Goal: Information Seeking & Learning: Learn about a topic

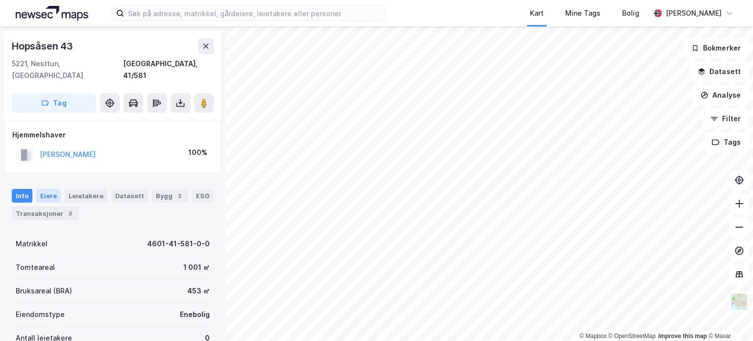
click at [43, 189] on div "Eiere" at bounding box center [48, 196] width 25 height 14
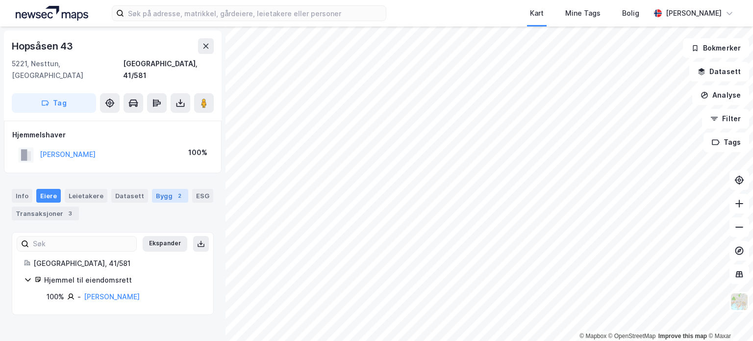
click at [156, 189] on div "Bygg 2" at bounding box center [170, 196] width 36 height 14
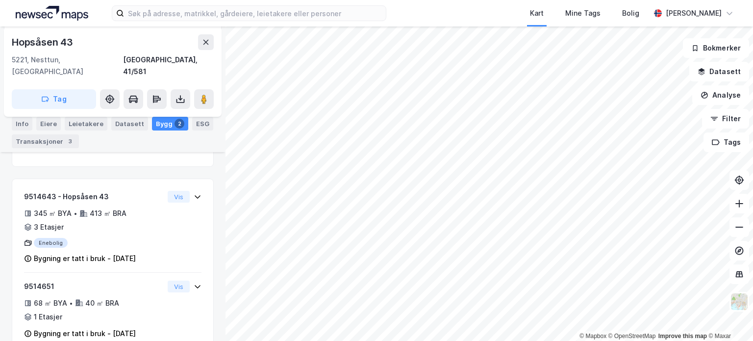
scroll to position [120, 0]
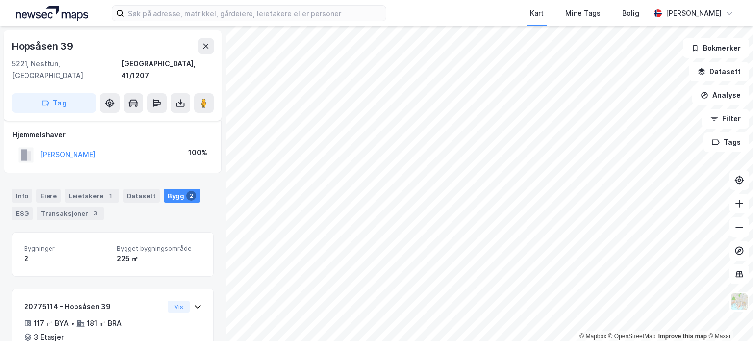
scroll to position [18, 0]
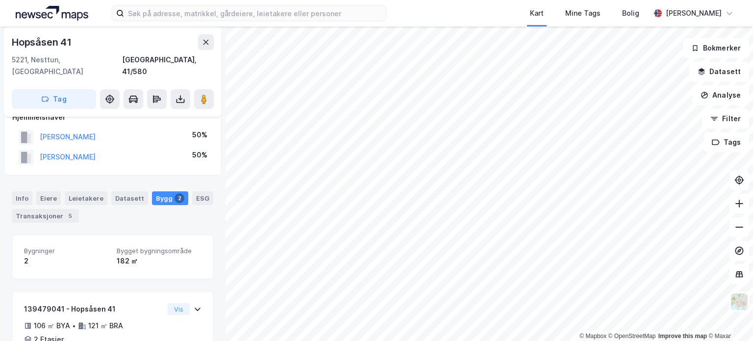
scroll to position [139, 0]
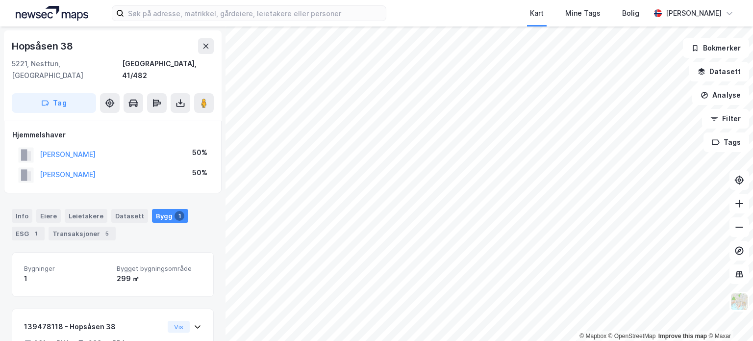
scroll to position [65, 0]
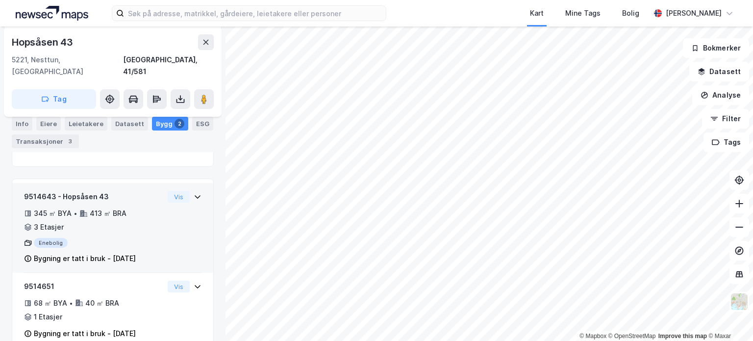
scroll to position [120, 0]
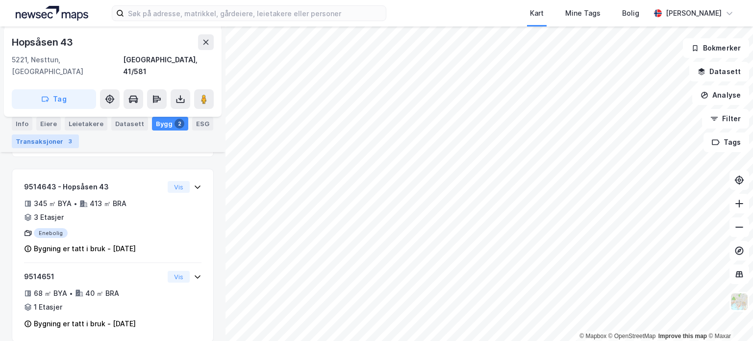
click at [54, 137] on div "Transaksjoner 3" at bounding box center [45, 141] width 67 height 14
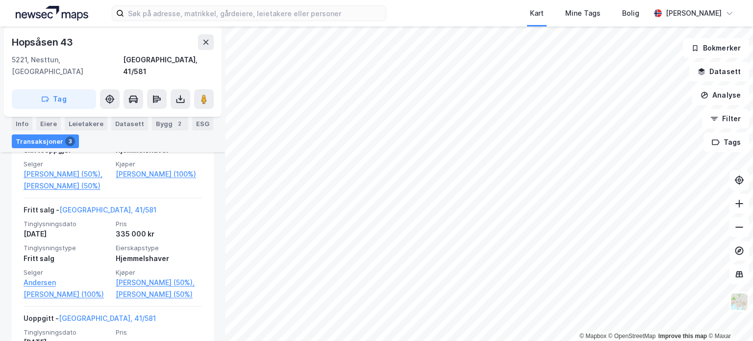
scroll to position [315, 0]
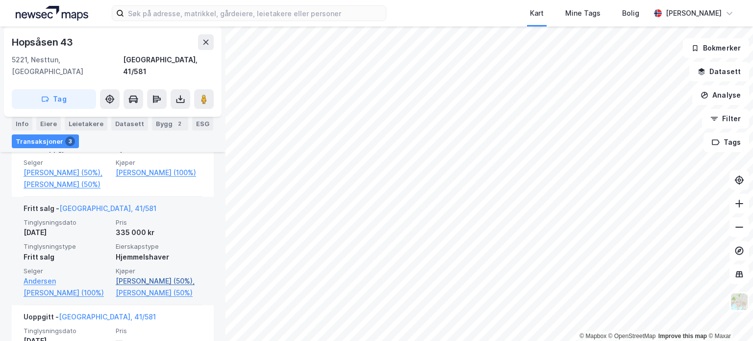
click at [148, 280] on link "Netteland Bente (50%)," at bounding box center [159, 281] width 86 height 12
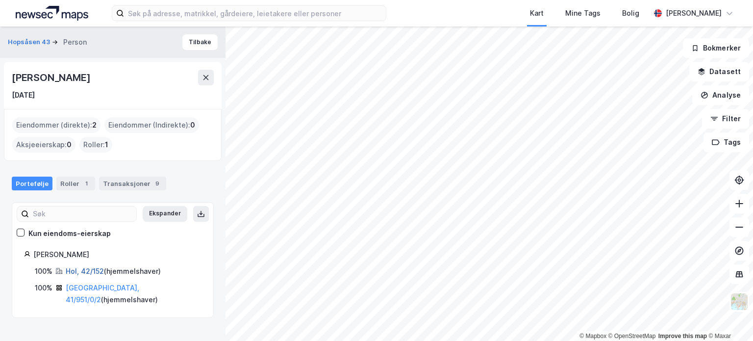
click at [68, 272] on link "Hol, 42/152" at bounding box center [85, 271] width 38 height 8
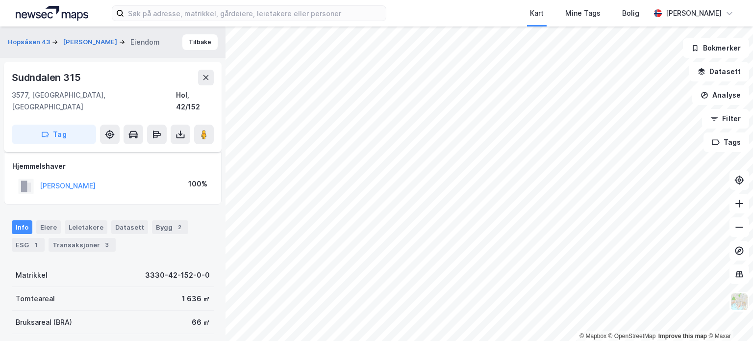
scroll to position [173, 0]
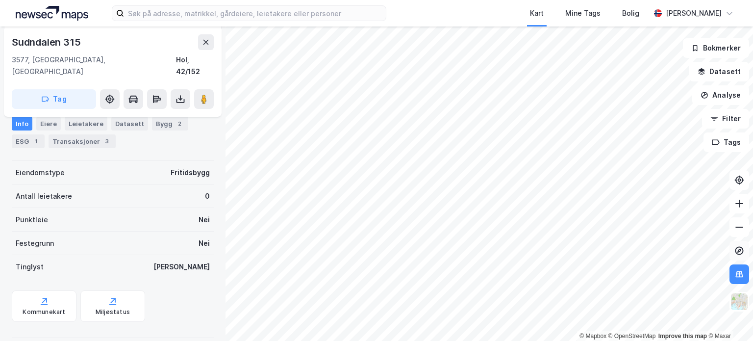
click at [734, 247] on button at bounding box center [740, 251] width 20 height 20
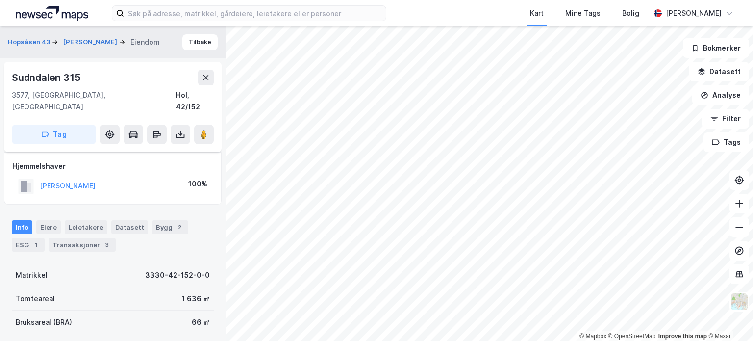
scroll to position [96, 0]
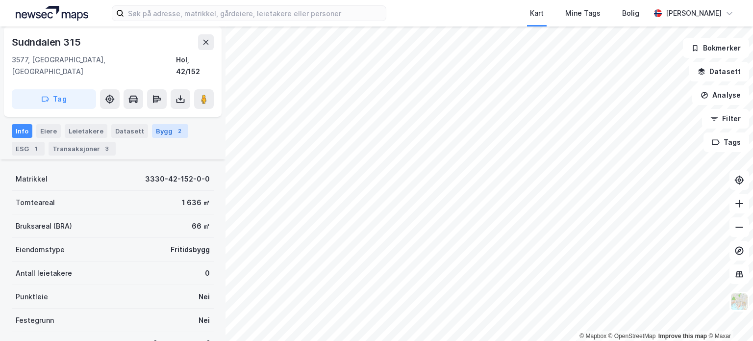
click at [160, 124] on div "Bygg 2" at bounding box center [170, 131] width 36 height 14
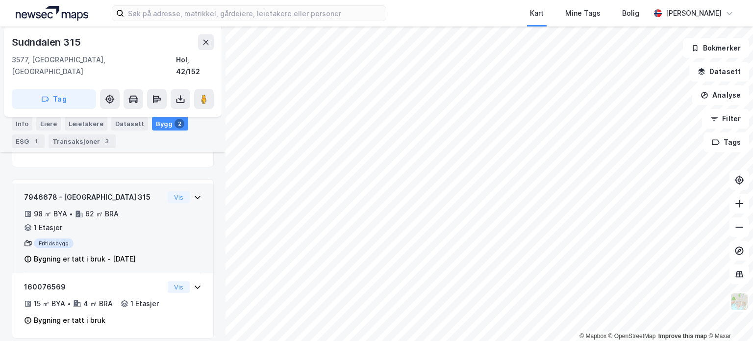
scroll to position [135, 0]
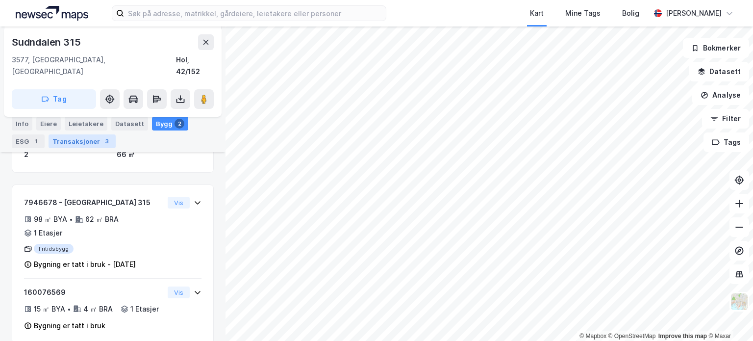
click at [80, 142] on div "Transaksjoner 3" at bounding box center [82, 141] width 67 height 14
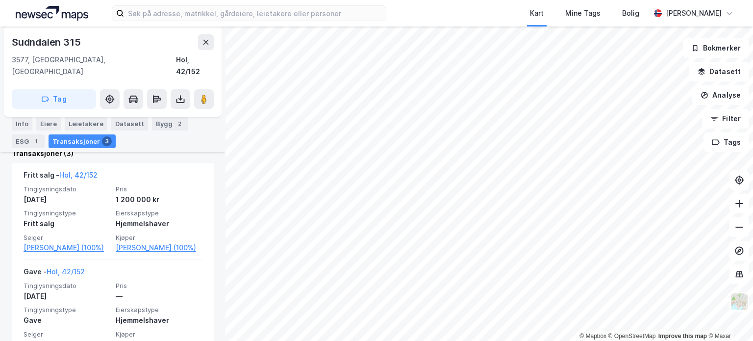
scroll to position [272, 0]
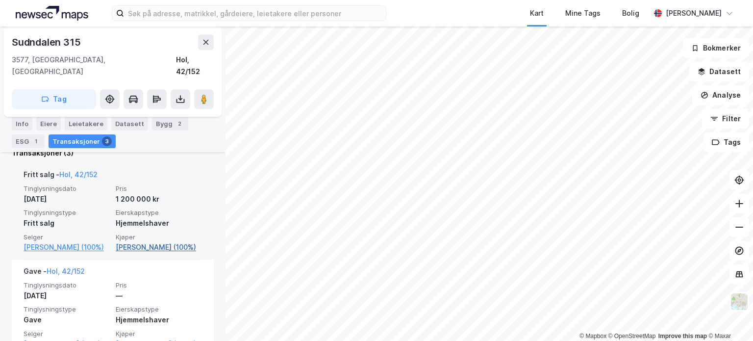
click at [154, 241] on link "Netteland Bente (100%)" at bounding box center [159, 247] width 86 height 12
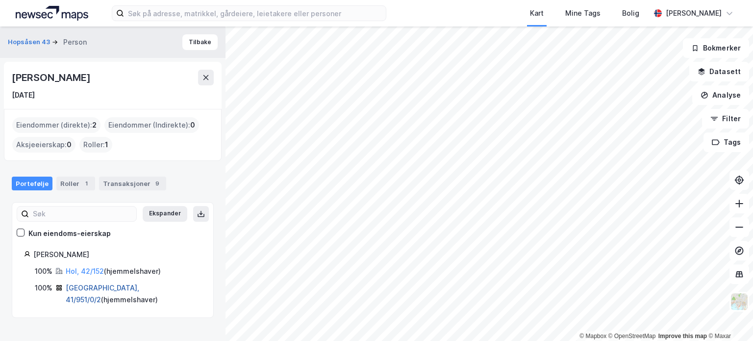
click at [90, 288] on link "Bergen, 41/951/0/2" at bounding box center [103, 293] width 74 height 20
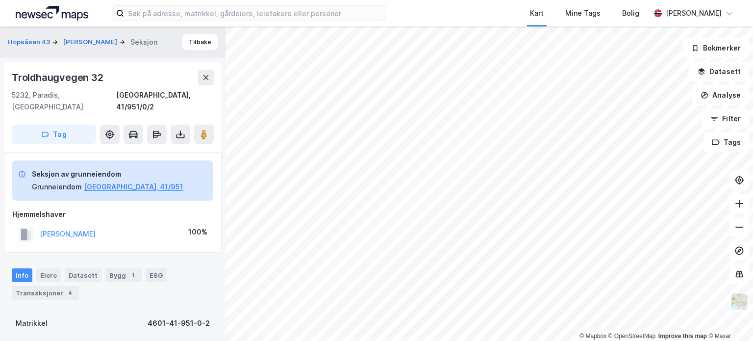
scroll to position [151, 0]
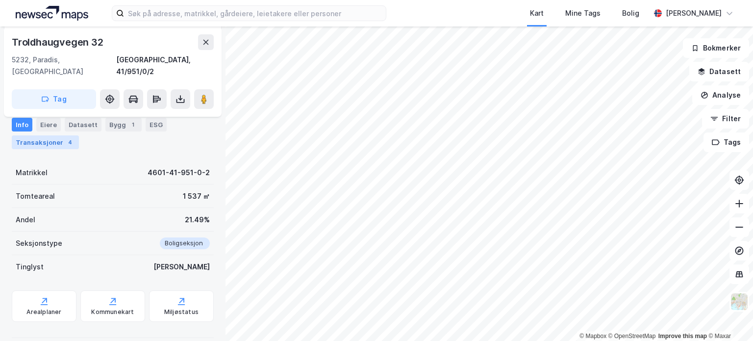
click at [38, 143] on div "Transaksjoner 4" at bounding box center [45, 142] width 67 height 14
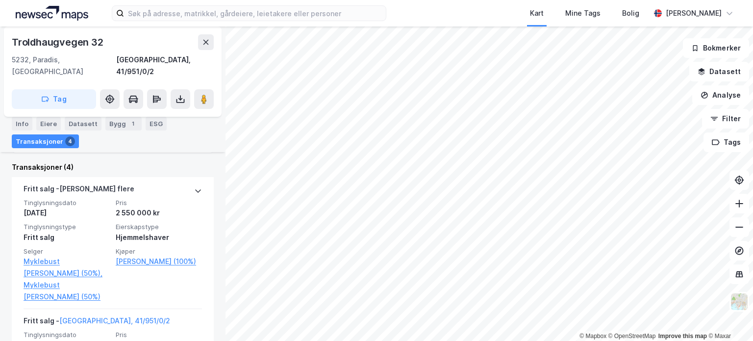
scroll to position [312, 0]
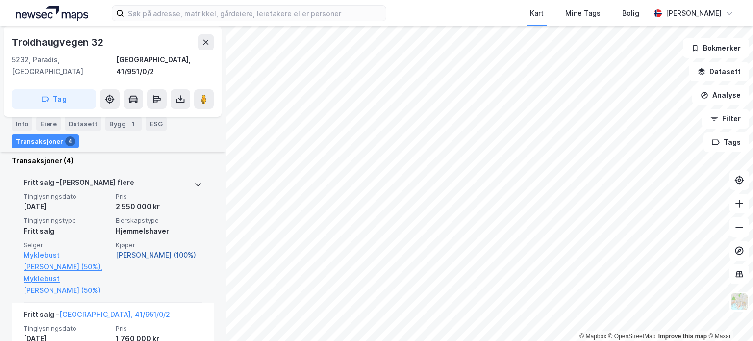
click at [145, 249] on link "Netteland Bente (100%)" at bounding box center [159, 255] width 86 height 12
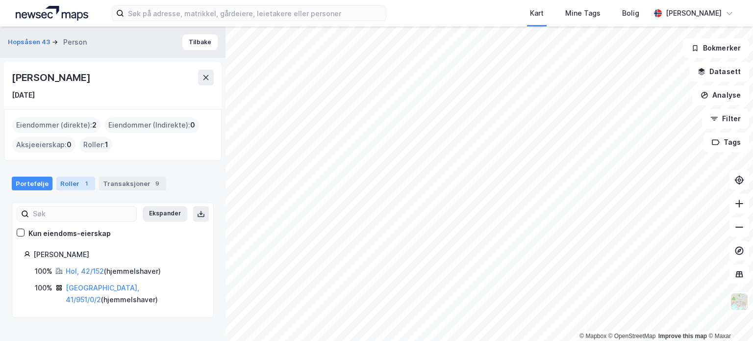
click at [77, 186] on div "Roller 1" at bounding box center [75, 184] width 39 height 14
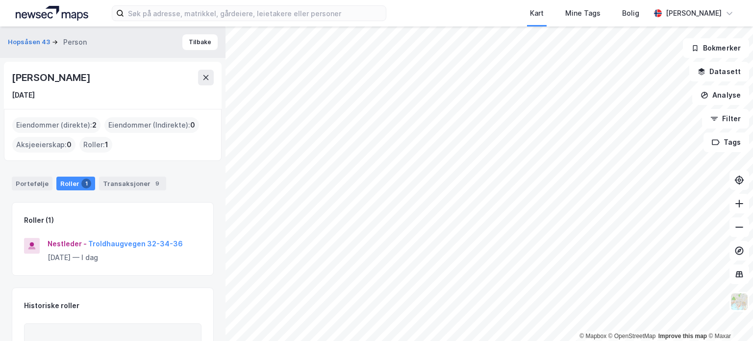
scroll to position [49, 0]
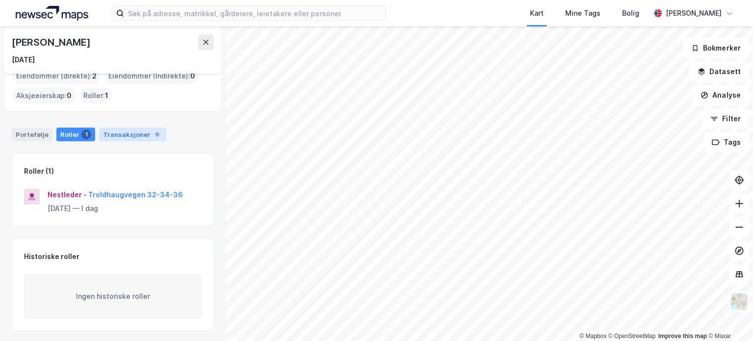
click at [131, 139] on div "Transaksjoner 9" at bounding box center [132, 135] width 67 height 14
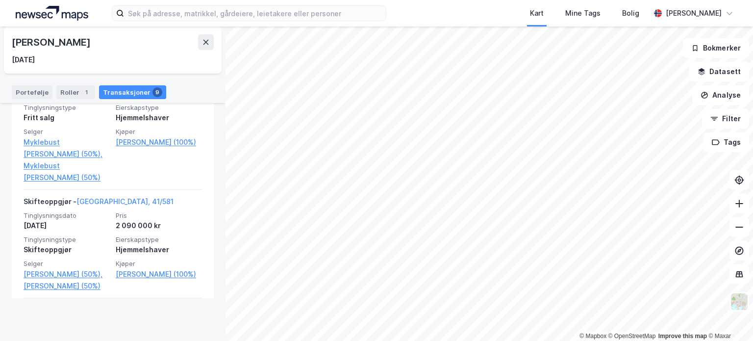
scroll to position [740, 0]
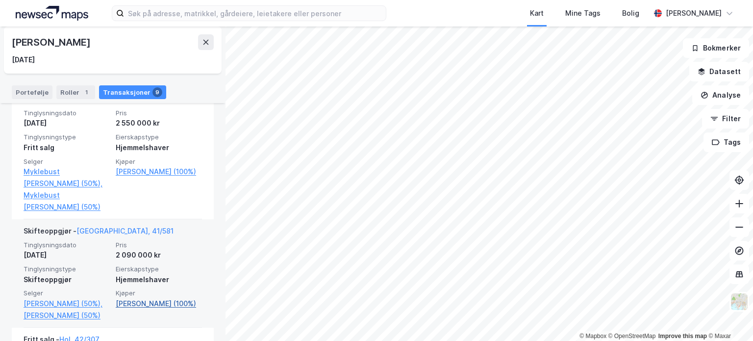
click at [124, 309] on link "Dybvik Henry Karsten (100%)" at bounding box center [159, 304] width 86 height 12
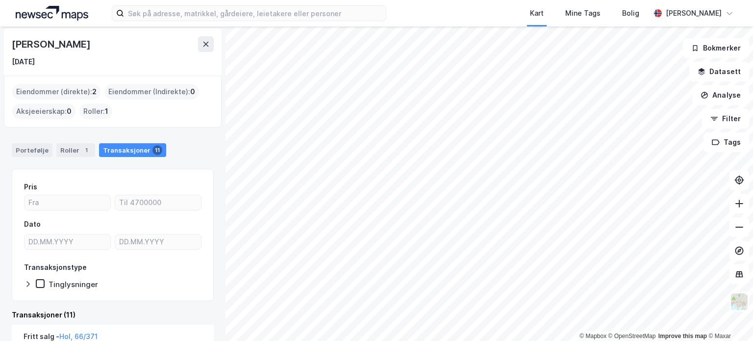
scroll to position [34, 0]
click at [23, 147] on div "Portefølje" at bounding box center [32, 149] width 41 height 14
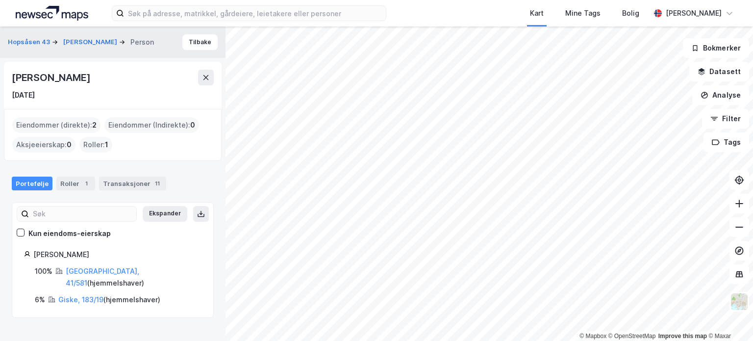
click at [138, 176] on div "Portefølje Roller 1 Transaksjoner 11" at bounding box center [113, 179] width 226 height 29
click at [153, 182] on div "11" at bounding box center [158, 184] width 10 height 10
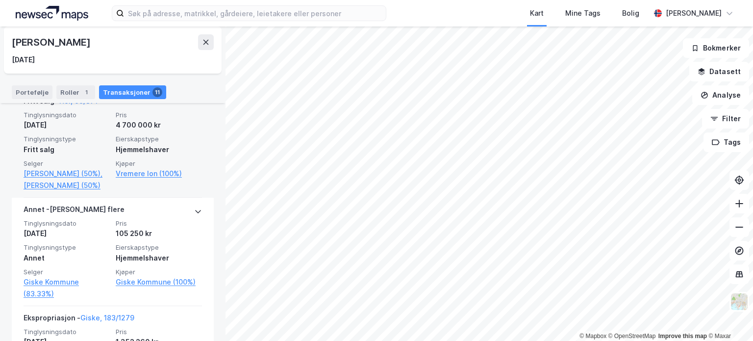
scroll to position [245, 0]
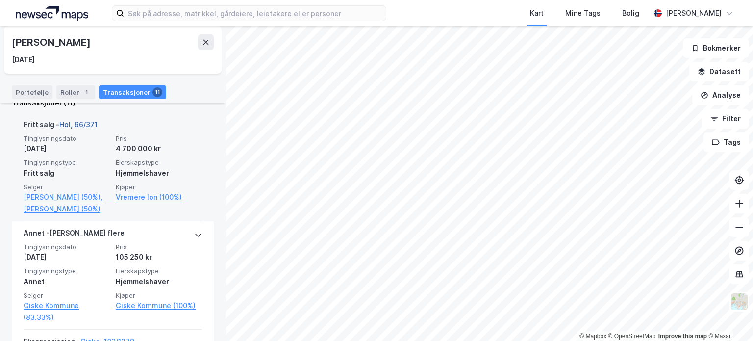
click at [65, 123] on link "Hol, 66/371" at bounding box center [78, 124] width 38 height 8
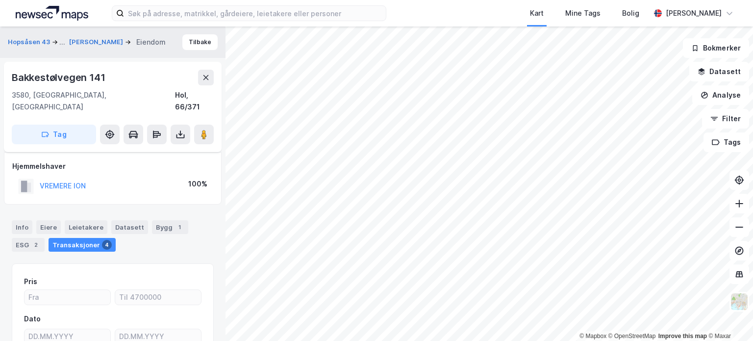
scroll to position [94, 0]
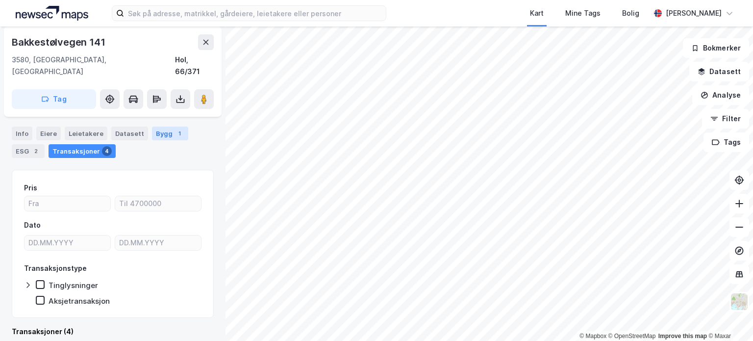
click at [156, 127] on div "Bygg 1" at bounding box center [170, 134] width 36 height 14
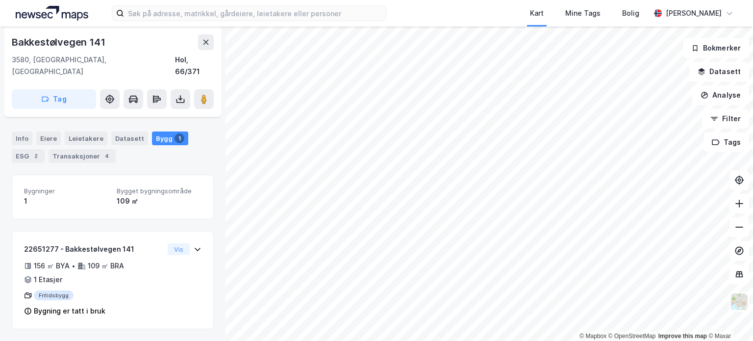
scroll to position [76, 0]
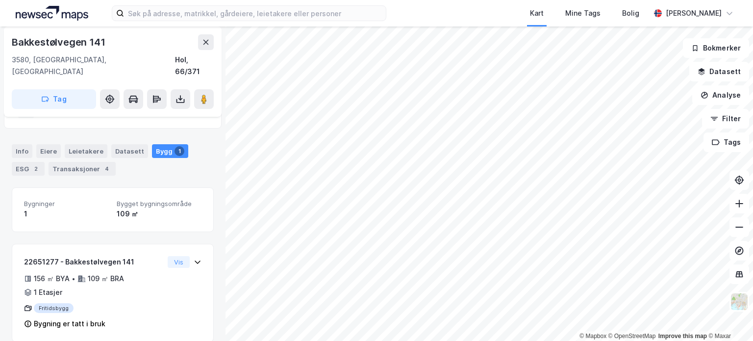
click at [10, 132] on div "Info Eiere Leietakere Datasett Bygg 1 ESG 2 Transaksjoner 4" at bounding box center [113, 155] width 226 height 47
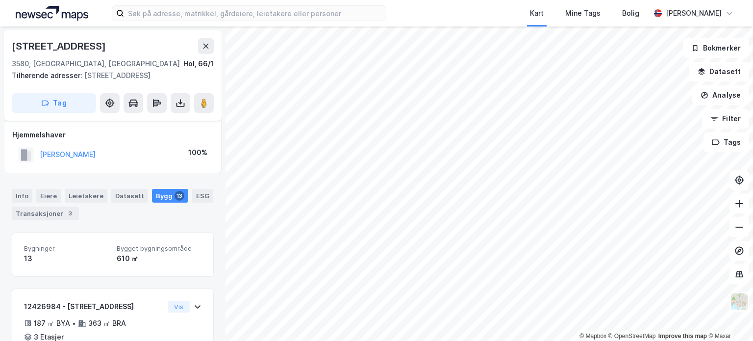
scroll to position [12, 0]
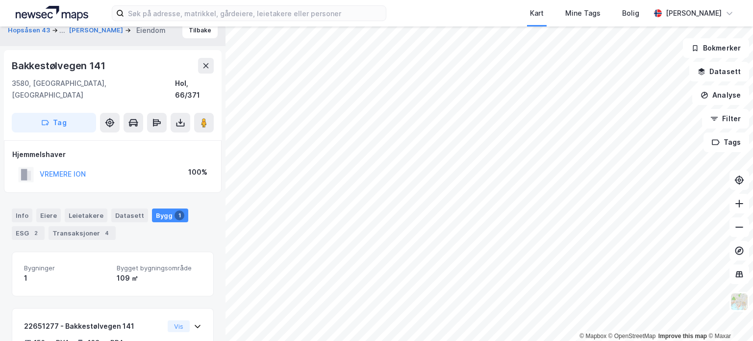
drag, startPoint x: 86, startPoint y: 72, endPoint x: 76, endPoint y: 68, distance: 11.5
click at [76, 68] on div "Bakkestølvegen 141" at bounding box center [59, 66] width 95 height 16
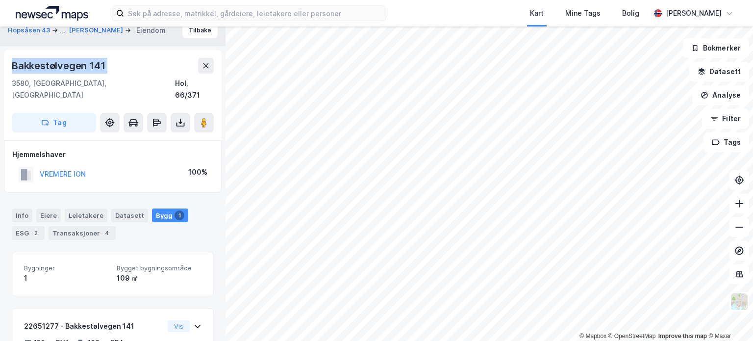
copy div "Bakkestølvegen 141"
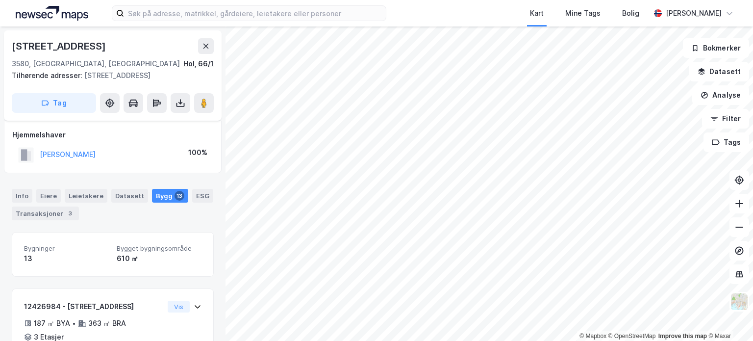
scroll to position [12, 0]
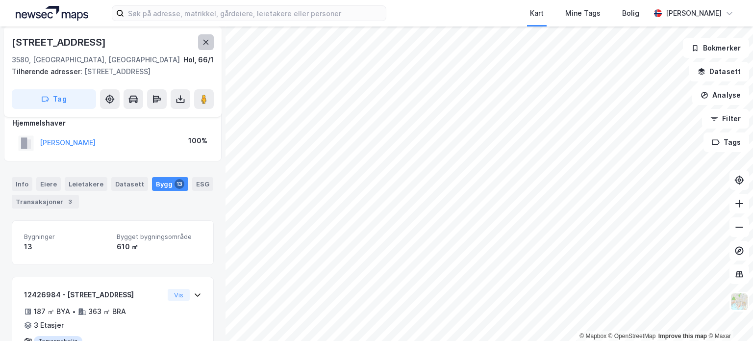
click at [203, 46] on button at bounding box center [206, 42] width 16 height 16
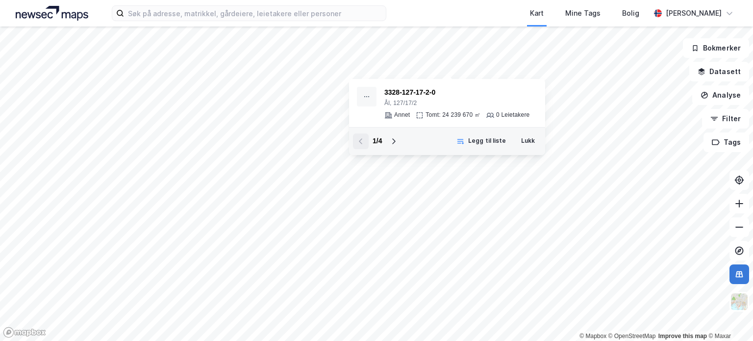
click at [740, 270] on icon at bounding box center [740, 274] width 10 height 10
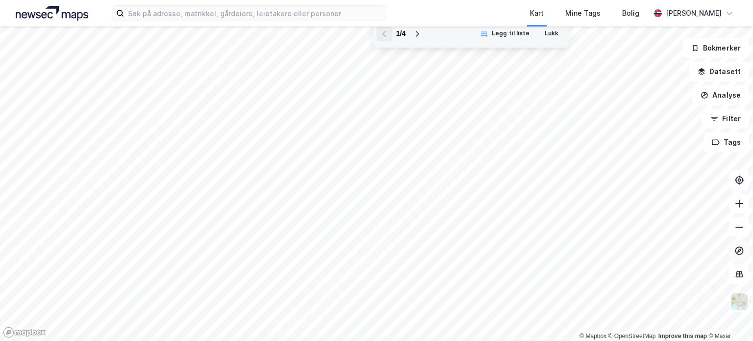
click at [740, 250] on icon at bounding box center [740, 251] width 10 height 10
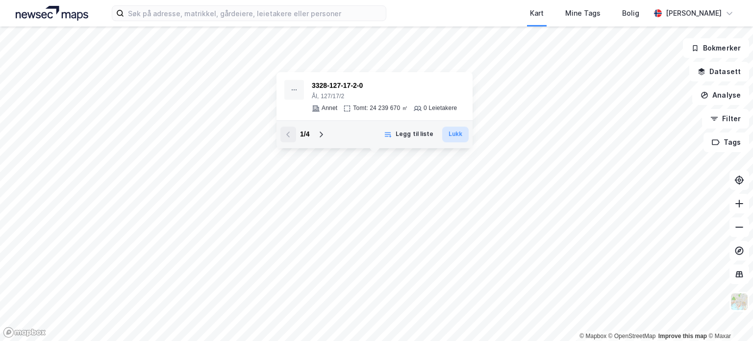
click at [457, 134] on button "Lukk" at bounding box center [455, 135] width 26 height 16
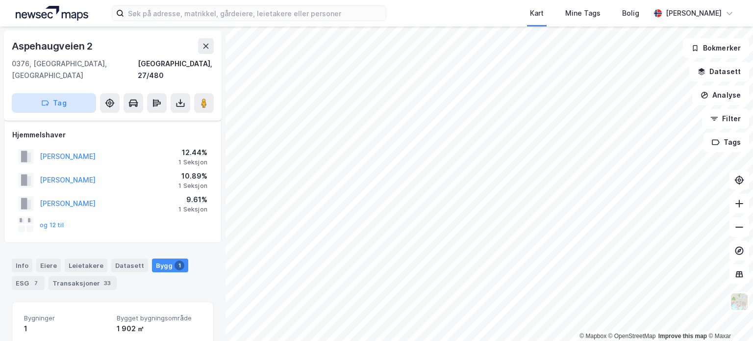
scroll to position [12, 0]
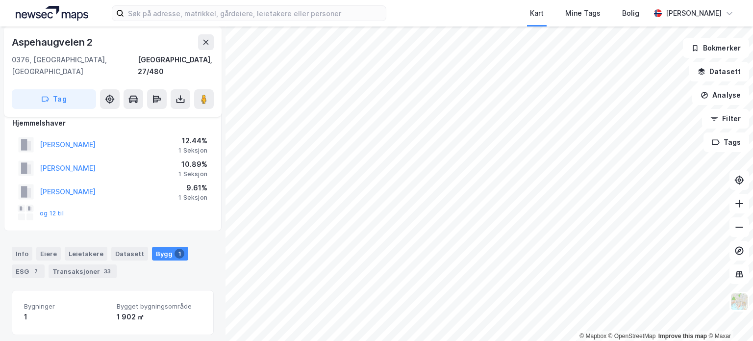
drag, startPoint x: 27, startPoint y: 35, endPoint x: 29, endPoint y: 40, distance: 5.7
click at [29, 40] on div "Aspehaugveien 2" at bounding box center [53, 42] width 83 height 16
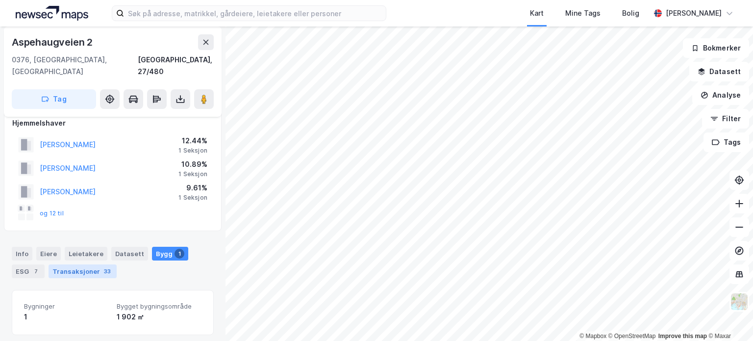
click at [63, 264] on div "Transaksjoner 33" at bounding box center [83, 271] width 68 height 14
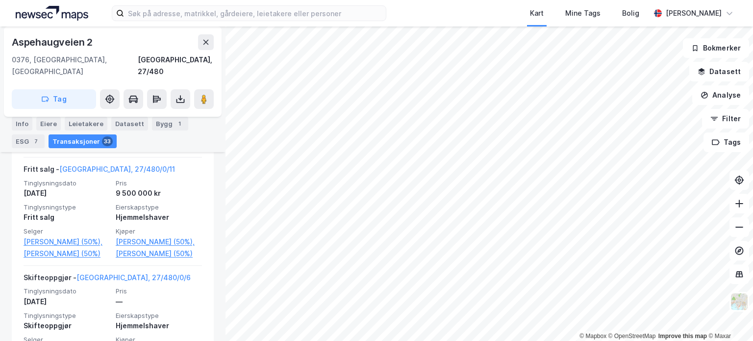
scroll to position [665, 0]
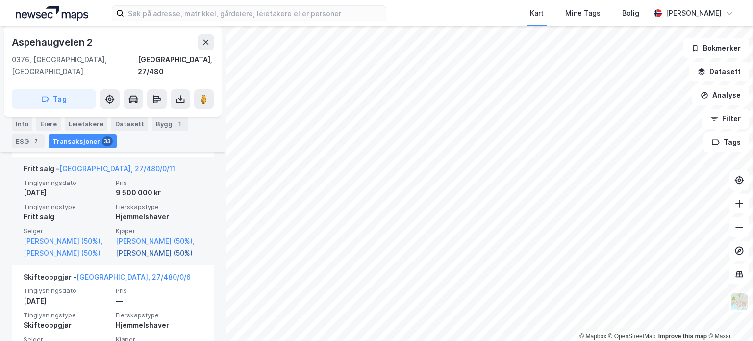
click at [173, 259] on link "[PERSON_NAME] (50%)" at bounding box center [159, 253] width 86 height 12
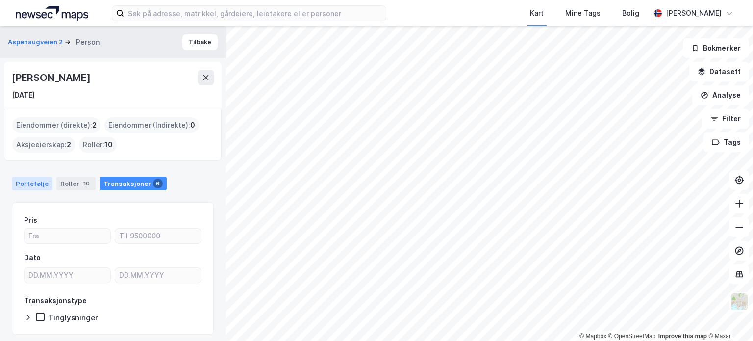
click at [26, 186] on div "Portefølje" at bounding box center [32, 184] width 41 height 14
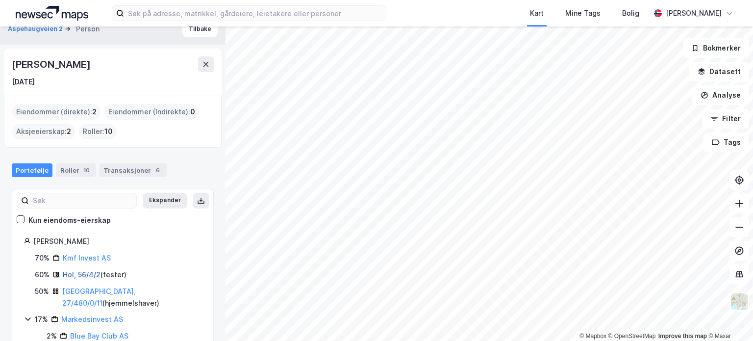
scroll to position [14, 0]
click at [75, 270] on link "Hol, 56/4/2" at bounding box center [82, 274] width 38 height 8
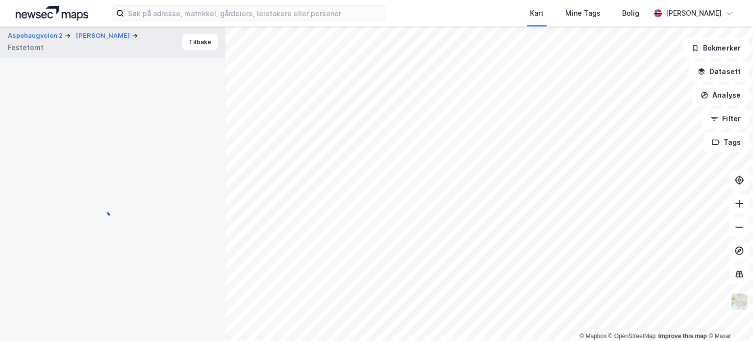
scroll to position [218, 0]
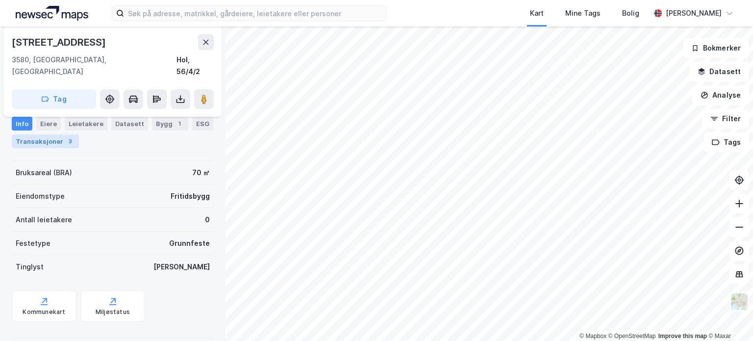
click at [51, 140] on div "Transaksjoner 3" at bounding box center [45, 141] width 67 height 14
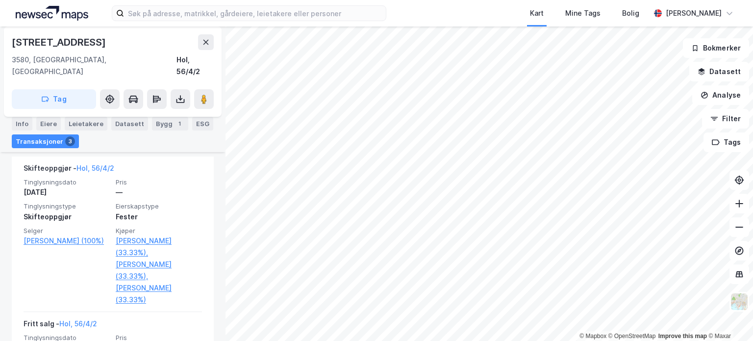
scroll to position [435, 0]
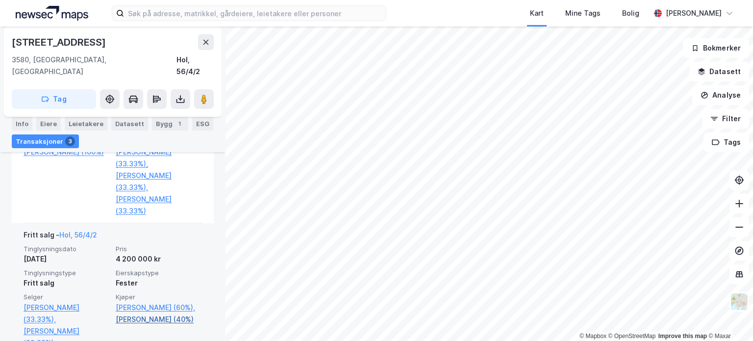
click at [126, 323] on link "[PERSON_NAME] (40%)" at bounding box center [159, 319] width 86 height 12
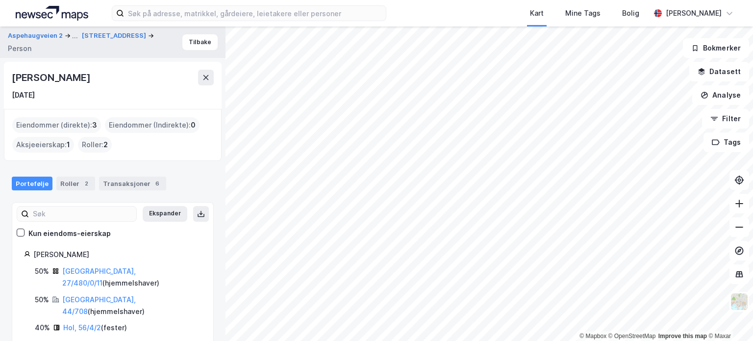
scroll to position [9, 0]
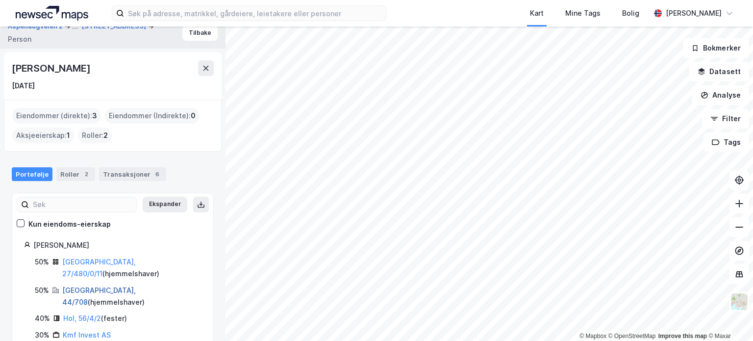
click at [82, 286] on link "[GEOGRAPHIC_DATA], 44/708" at bounding box center [99, 296] width 74 height 20
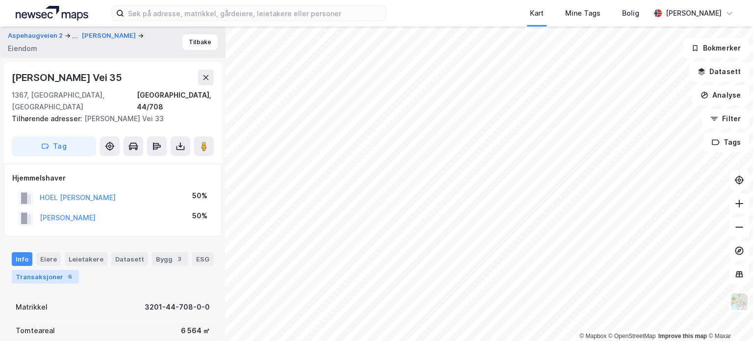
click at [50, 270] on div "Transaksjoner 6" at bounding box center [45, 277] width 67 height 14
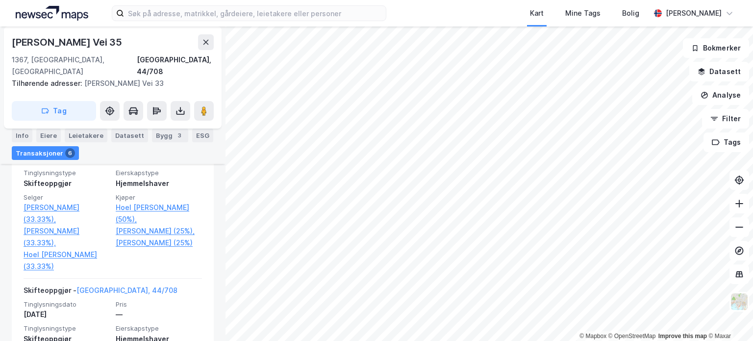
scroll to position [645, 0]
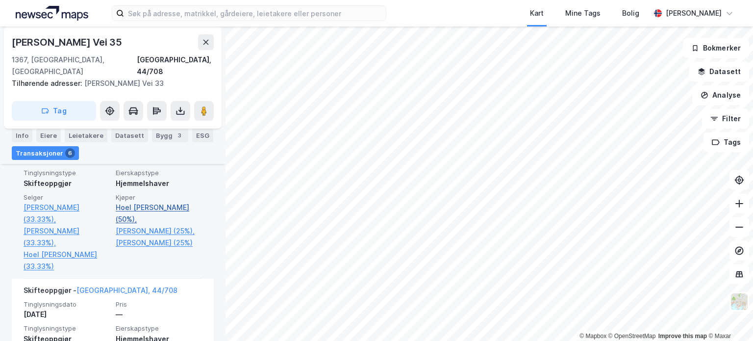
click at [143, 222] on link "Hoel [PERSON_NAME] (50%)," at bounding box center [159, 214] width 86 height 24
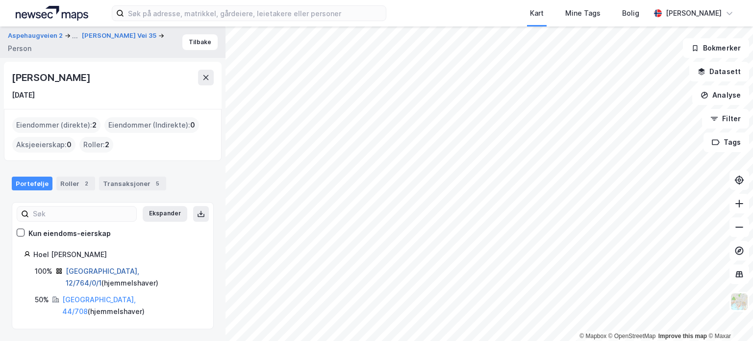
click at [85, 267] on link "[GEOGRAPHIC_DATA], 12/764/0/1" at bounding box center [103, 277] width 74 height 20
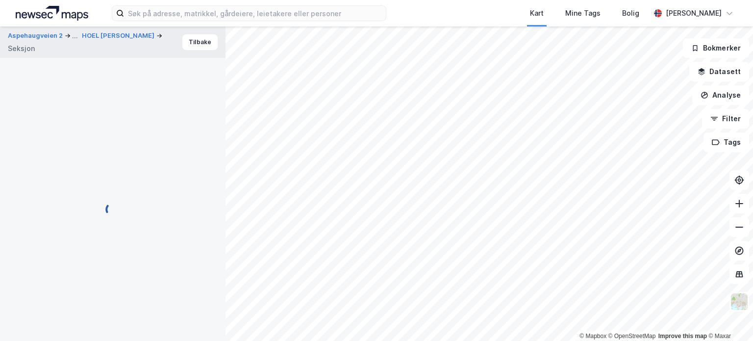
scroll to position [151, 0]
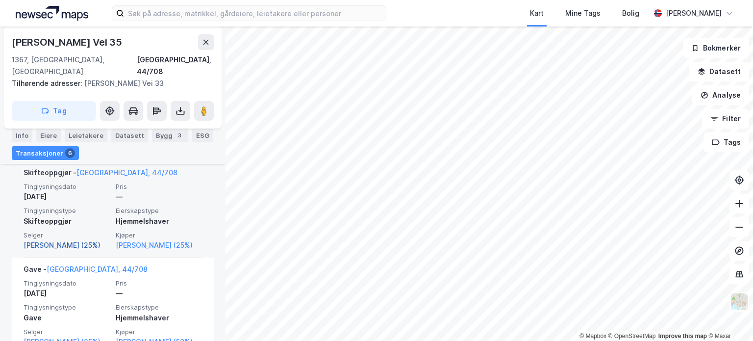
scroll to position [306, 0]
click at [67, 239] on link "[PERSON_NAME] (25%)" at bounding box center [67, 245] width 86 height 12
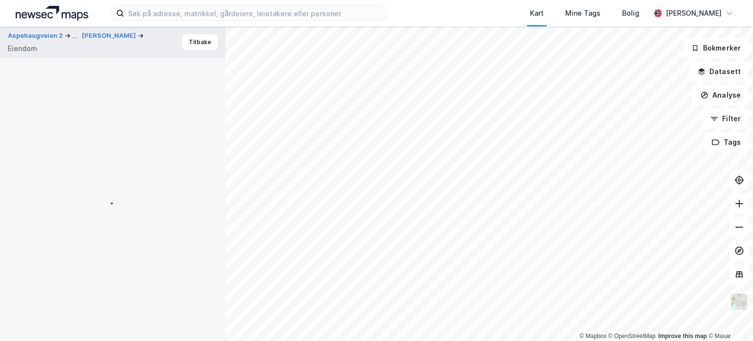
scroll to position [126, 0]
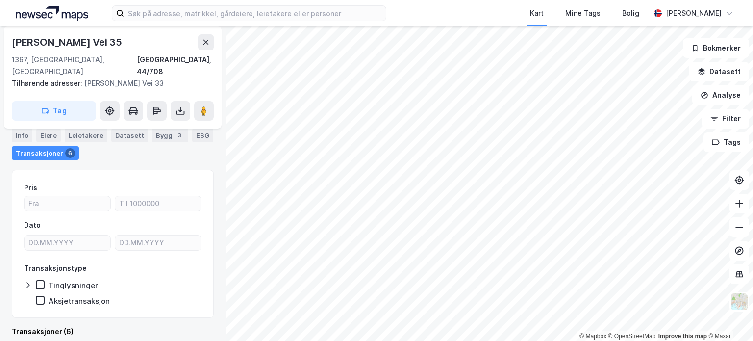
click at [66, 37] on div "[PERSON_NAME] Vei 35" at bounding box center [68, 42] width 112 height 16
click at [158, 136] on div "Bygg 3" at bounding box center [170, 135] width 36 height 14
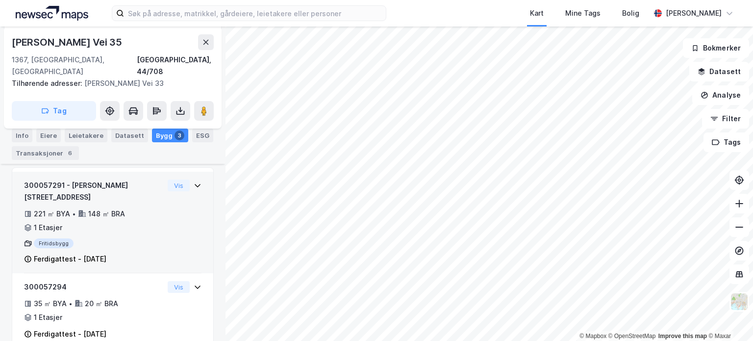
scroll to position [244, 0]
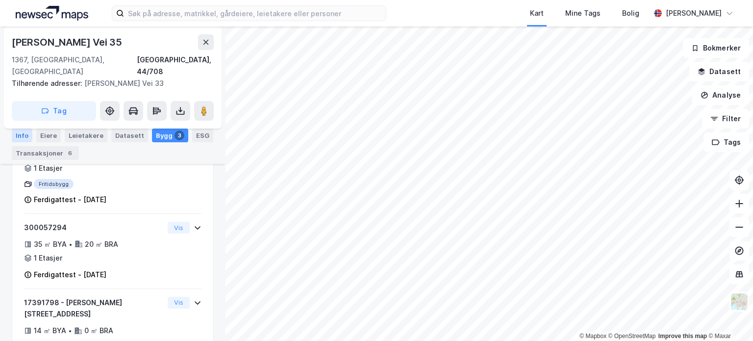
click at [18, 138] on div "Info" at bounding box center [22, 135] width 21 height 14
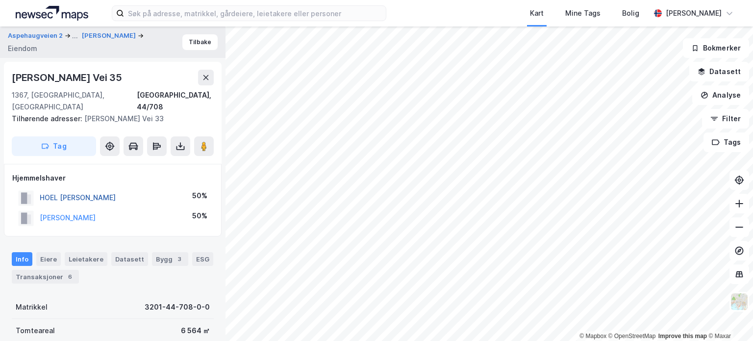
click at [0, 0] on button "HOEL [PERSON_NAME]" at bounding box center [0, 0] width 0 height 0
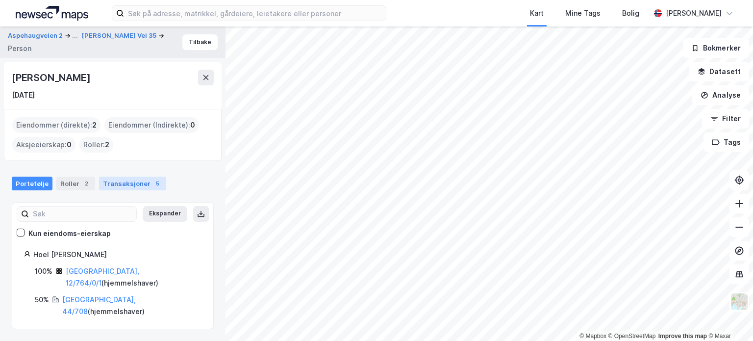
click at [153, 179] on div "5" at bounding box center [158, 184] width 10 height 10
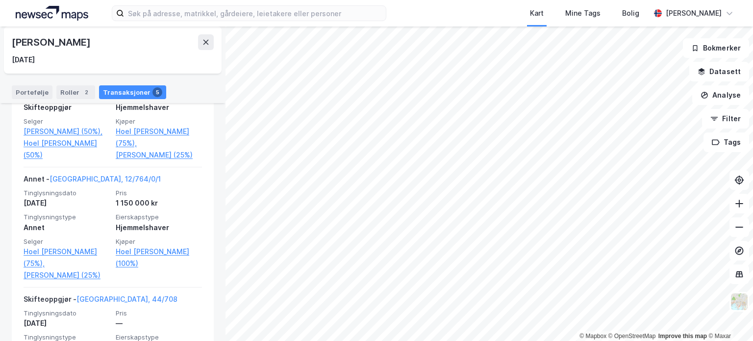
scroll to position [310, 0]
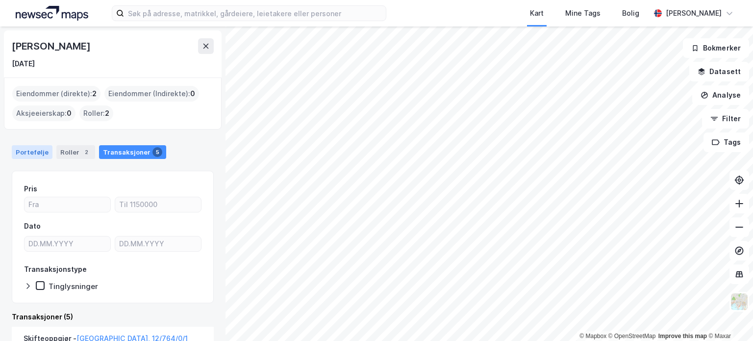
click at [27, 154] on div "Portefølje" at bounding box center [32, 152] width 41 height 14
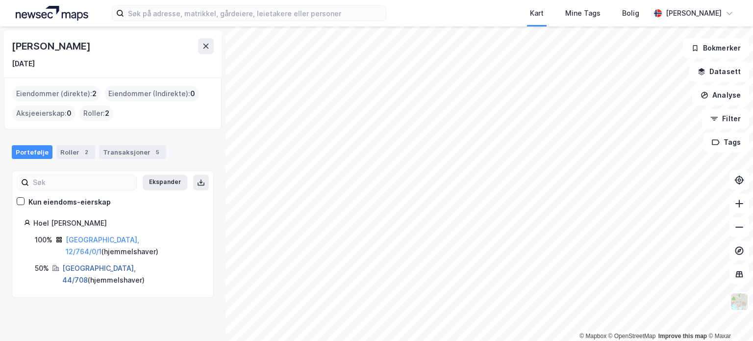
click at [88, 264] on link "[GEOGRAPHIC_DATA], 44/708" at bounding box center [99, 274] width 74 height 20
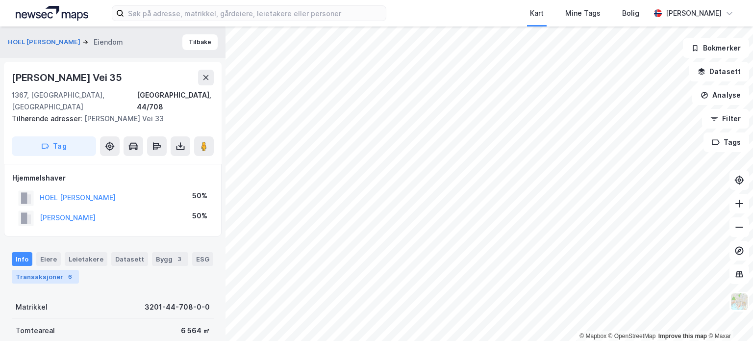
click at [39, 270] on div "Transaksjoner 6" at bounding box center [45, 277] width 67 height 14
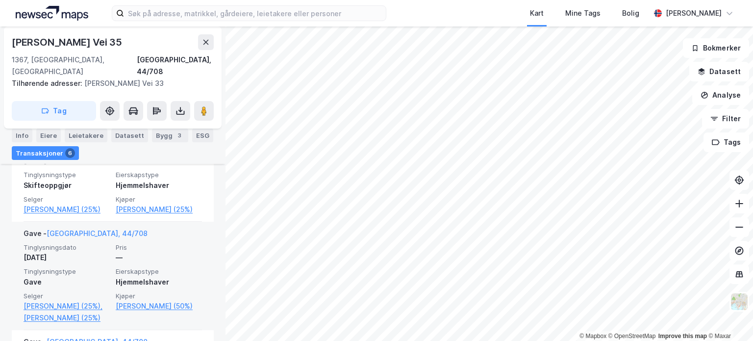
scroll to position [343, 0]
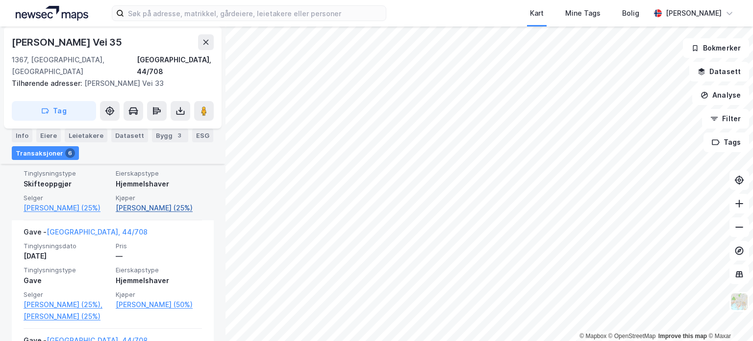
click at [161, 202] on link "[PERSON_NAME] (25%)" at bounding box center [159, 208] width 86 height 12
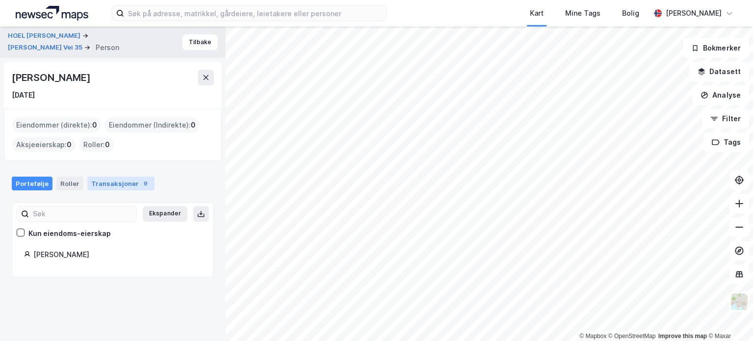
click at [105, 182] on div "Transaksjoner 9" at bounding box center [120, 184] width 67 height 14
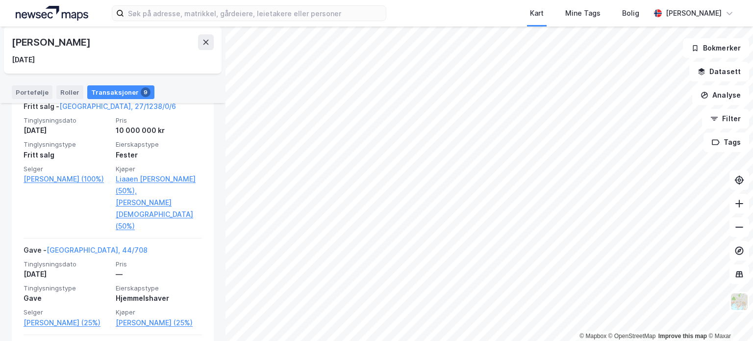
scroll to position [562, 0]
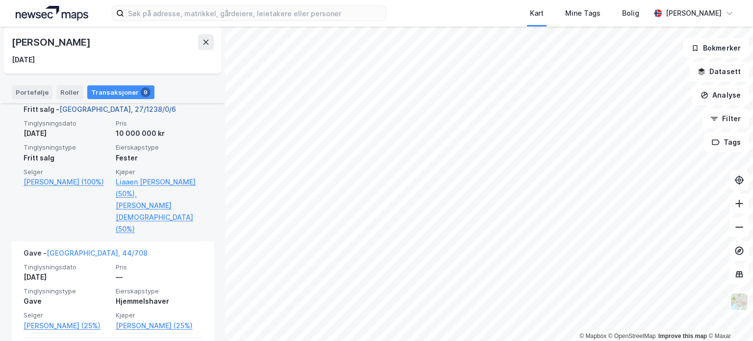
click at [102, 113] on link "[GEOGRAPHIC_DATA], 27/1238/0/6" at bounding box center [117, 109] width 117 height 8
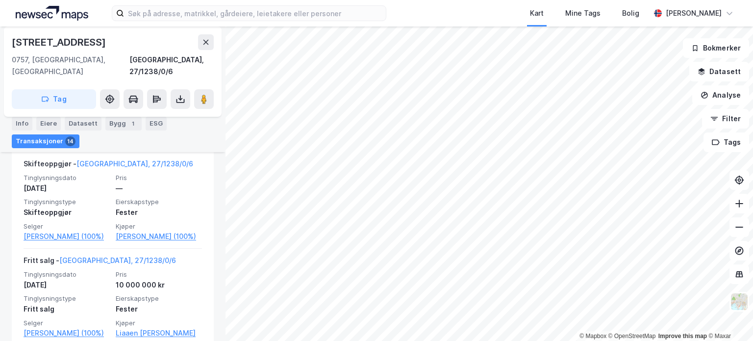
scroll to position [967, 0]
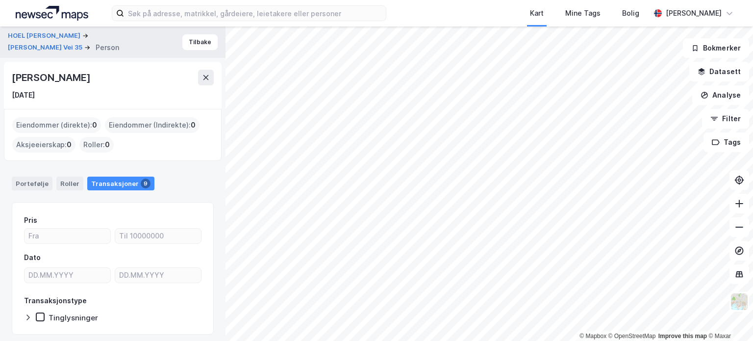
click at [41, 74] on div "[PERSON_NAME]" at bounding box center [52, 78] width 80 height 16
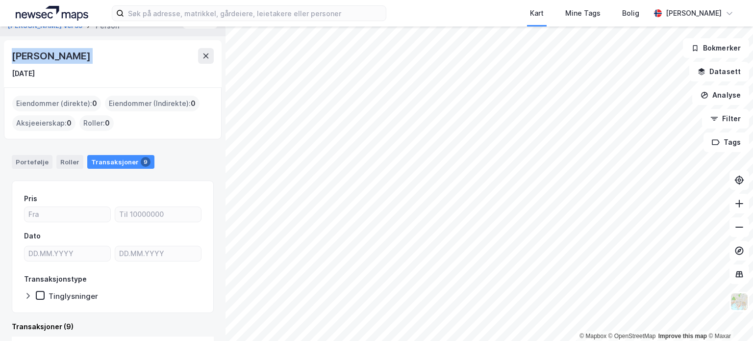
scroll to position [25, 0]
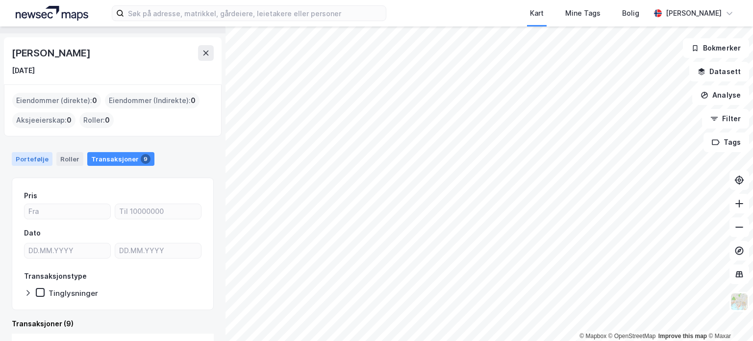
click at [26, 160] on div "Portefølje" at bounding box center [32, 159] width 41 height 14
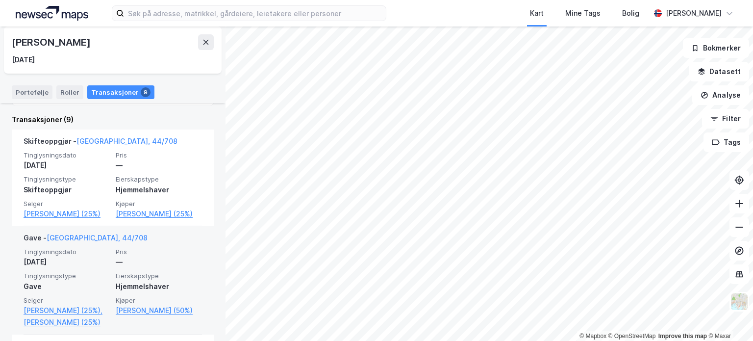
scroll to position [301, 0]
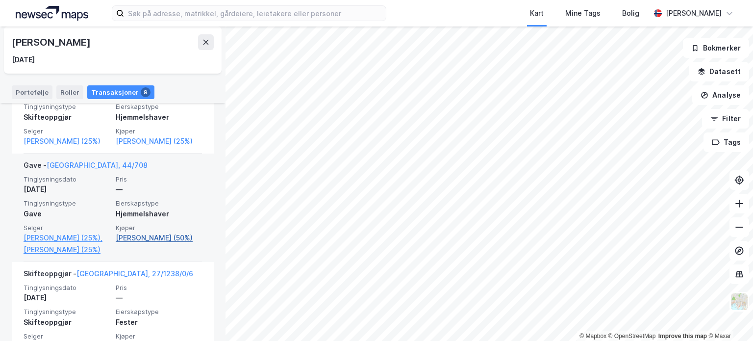
click at [116, 235] on link "[PERSON_NAME] (50%)" at bounding box center [159, 238] width 86 height 12
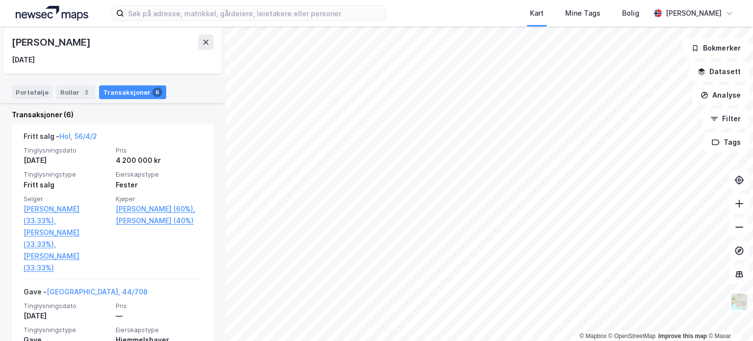
scroll to position [233, 0]
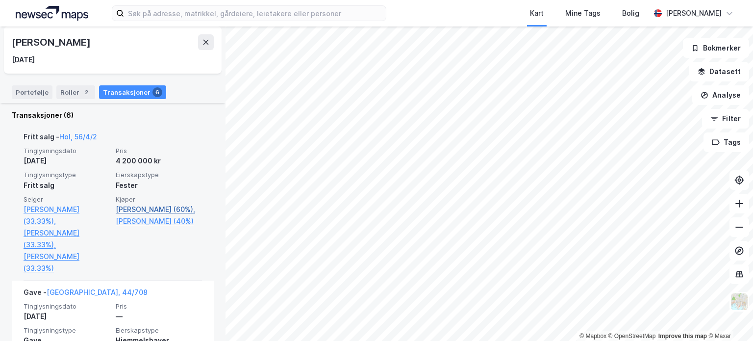
click at [149, 215] on link "[PERSON_NAME] (60%)," at bounding box center [159, 210] width 86 height 12
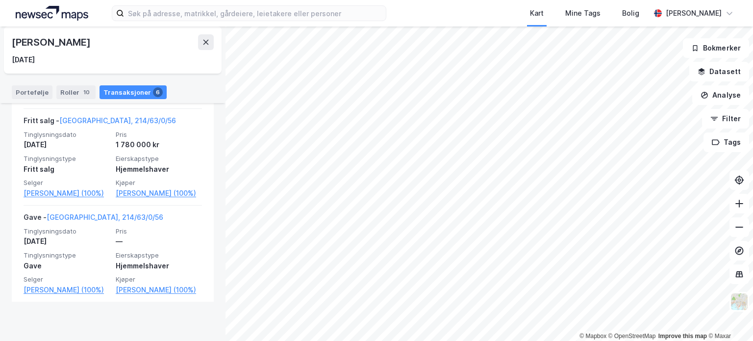
scroll to position [795, 0]
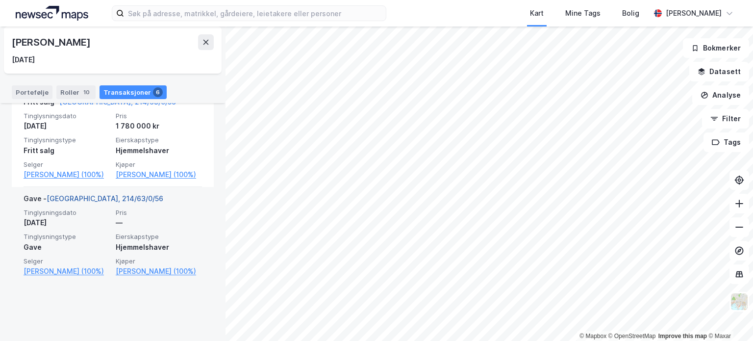
click at [96, 203] on link "[GEOGRAPHIC_DATA], 214/63/0/56" at bounding box center [105, 198] width 117 height 8
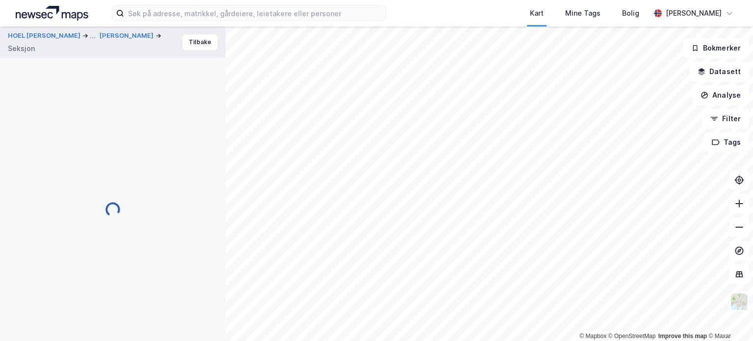
scroll to position [162, 0]
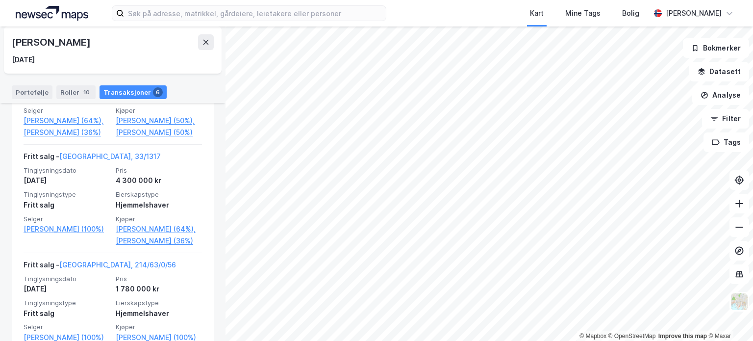
scroll to position [580, 0]
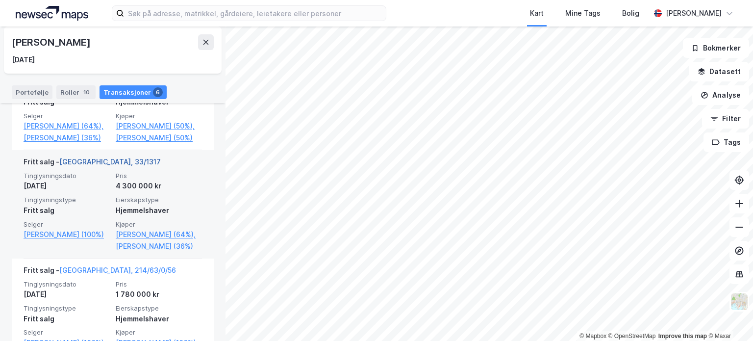
click at [96, 166] on link "[GEOGRAPHIC_DATA], 33/1317" at bounding box center [110, 161] width 102 height 8
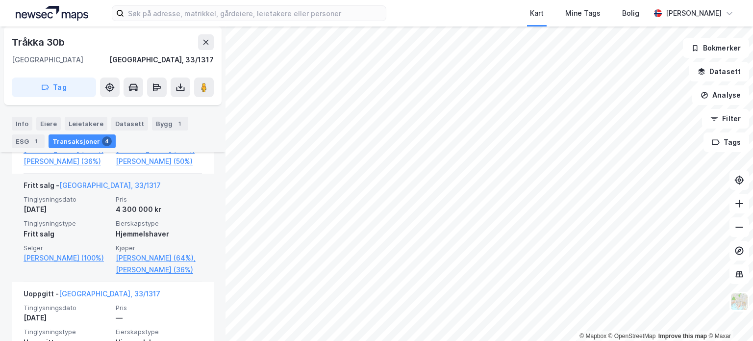
scroll to position [474, 0]
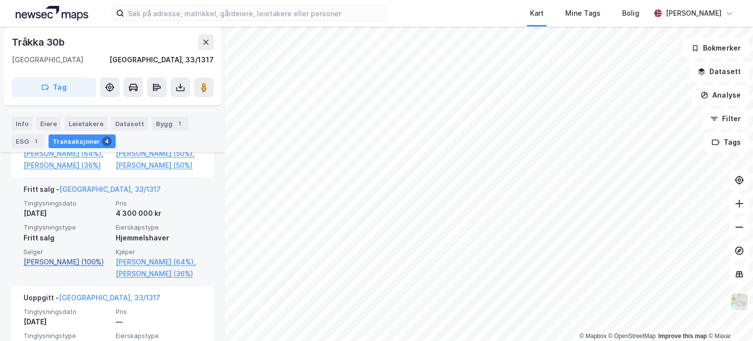
click at [59, 268] on link "[PERSON_NAME] (100%)" at bounding box center [67, 262] width 86 height 12
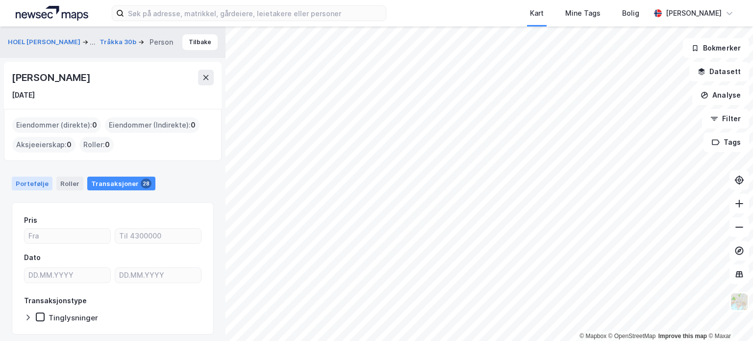
click at [31, 186] on div "Portefølje" at bounding box center [32, 184] width 41 height 14
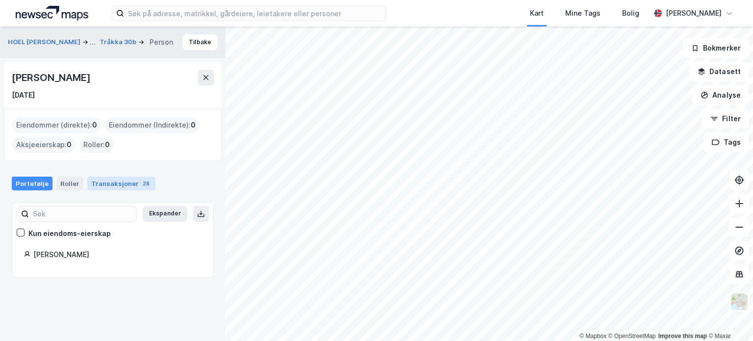
click at [130, 180] on div "Transaksjoner 28" at bounding box center [121, 184] width 68 height 14
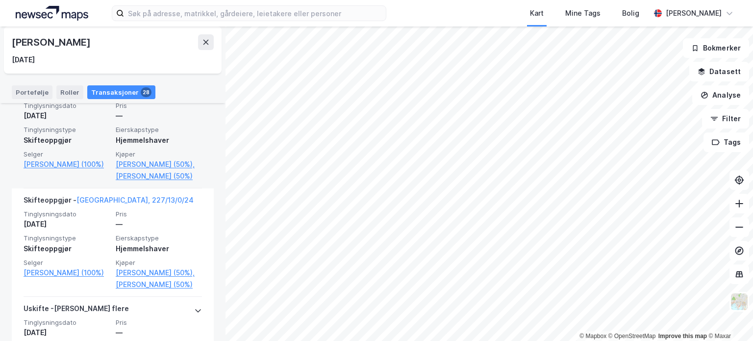
scroll to position [386, 0]
click at [151, 170] on link "[PERSON_NAME] (50%)," at bounding box center [159, 164] width 86 height 12
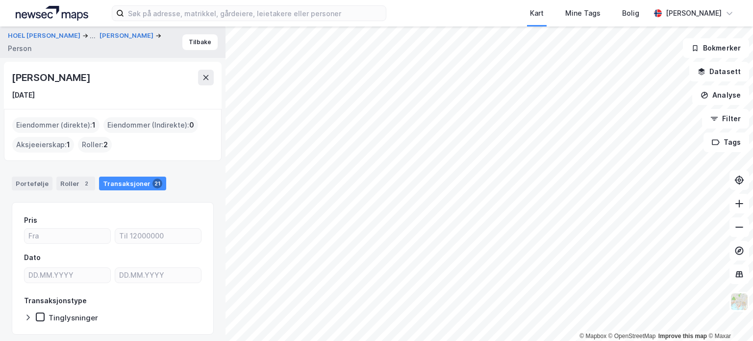
scroll to position [11, 0]
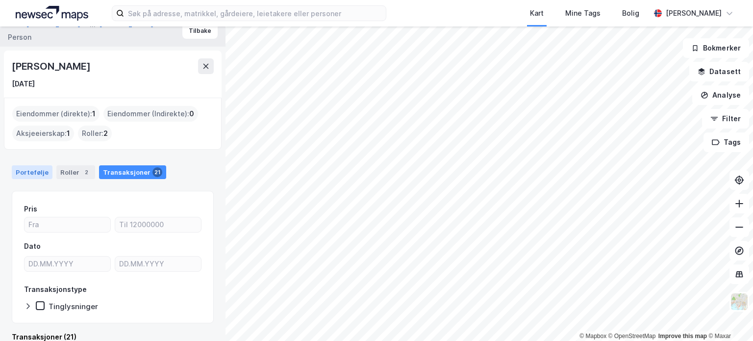
click at [35, 168] on div "Portefølje" at bounding box center [32, 172] width 41 height 14
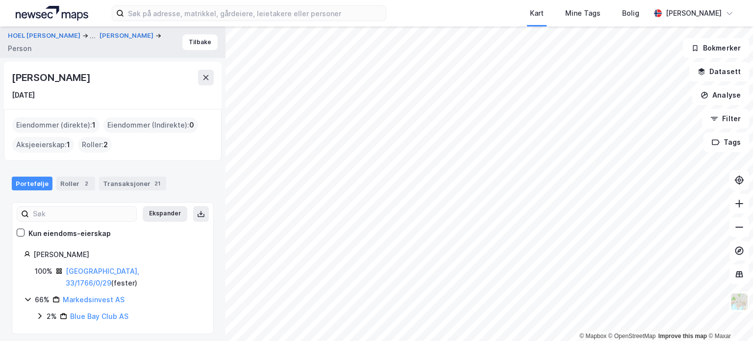
click at [103, 265] on div "[GEOGRAPHIC_DATA], 33/1766/0/29 ( fester )" at bounding box center [134, 277] width 136 height 24
click at [104, 267] on link "[GEOGRAPHIC_DATA], 33/1766/0/29" at bounding box center [103, 277] width 74 height 20
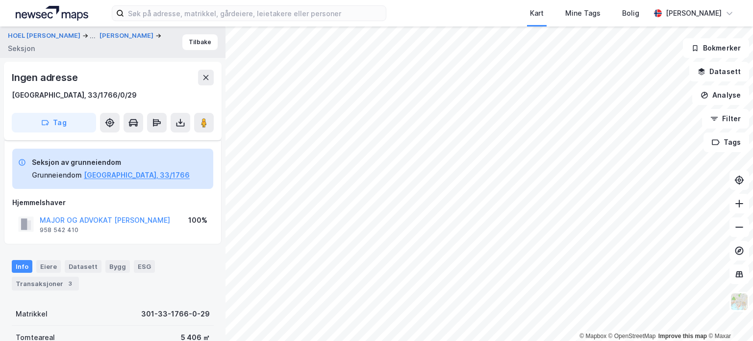
scroll to position [153, 0]
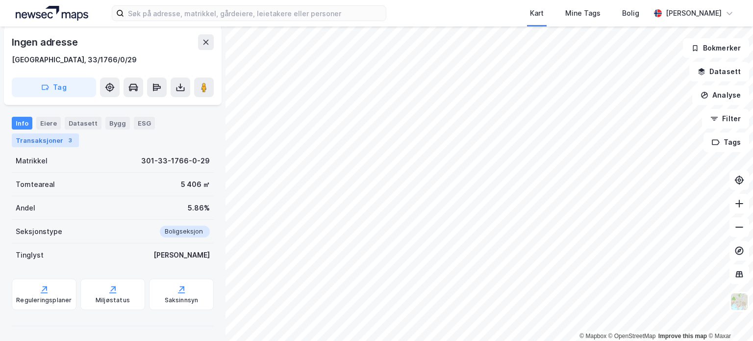
click at [45, 139] on div "Transaksjoner 3" at bounding box center [45, 140] width 67 height 14
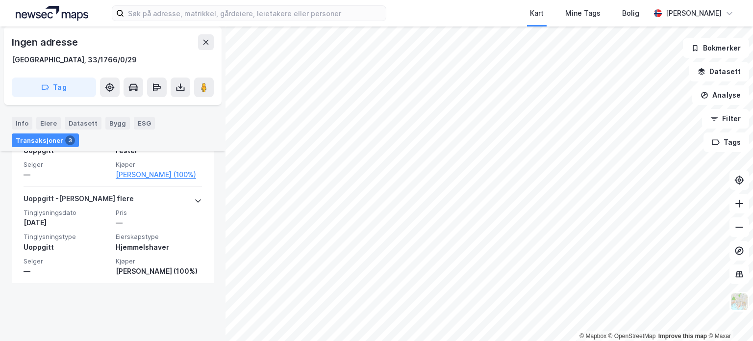
scroll to position [443, 0]
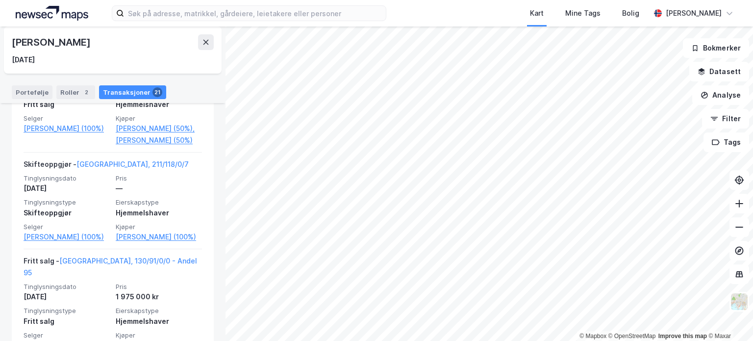
scroll to position [314, 0]
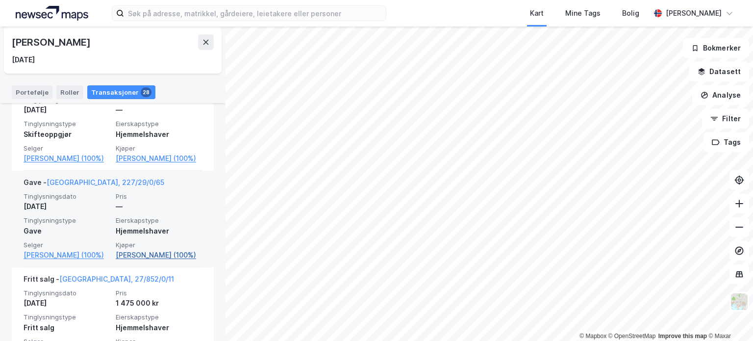
scroll to position [968, 0]
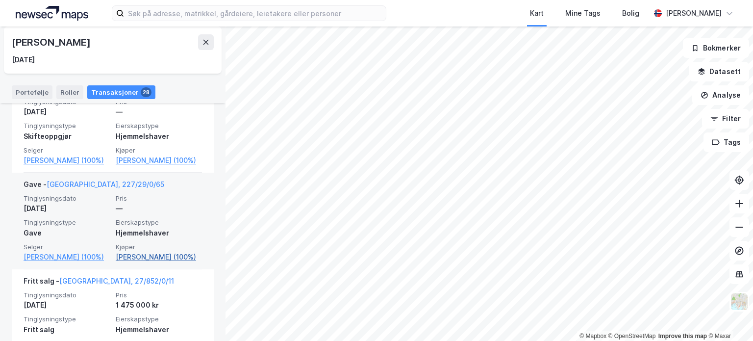
click at [129, 263] on link "[PERSON_NAME] (100%)" at bounding box center [159, 257] width 86 height 12
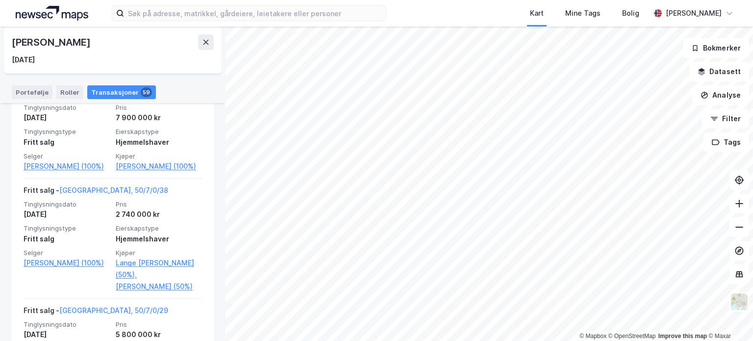
scroll to position [1835, 0]
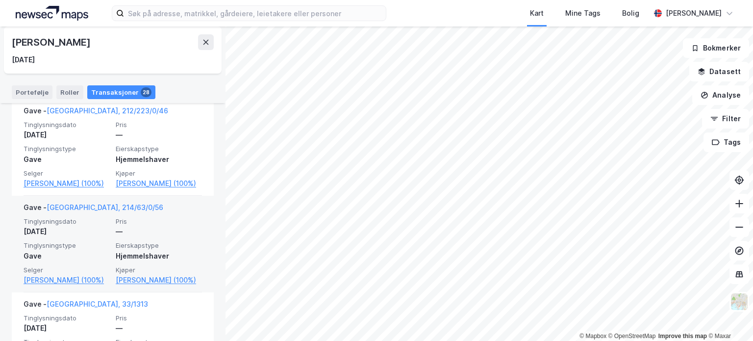
scroll to position [1571, 0]
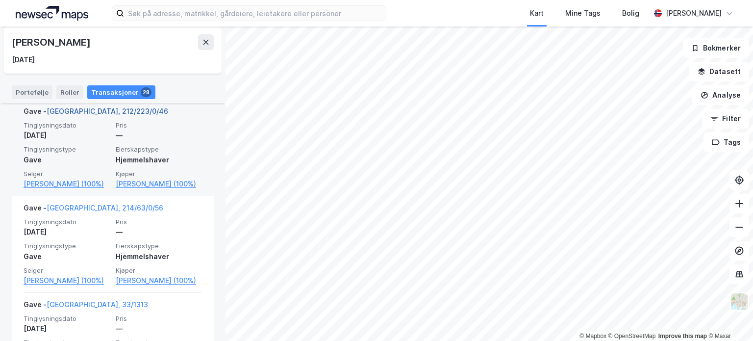
click at [110, 111] on link "[GEOGRAPHIC_DATA], 212/223/0/46" at bounding box center [108, 111] width 122 height 8
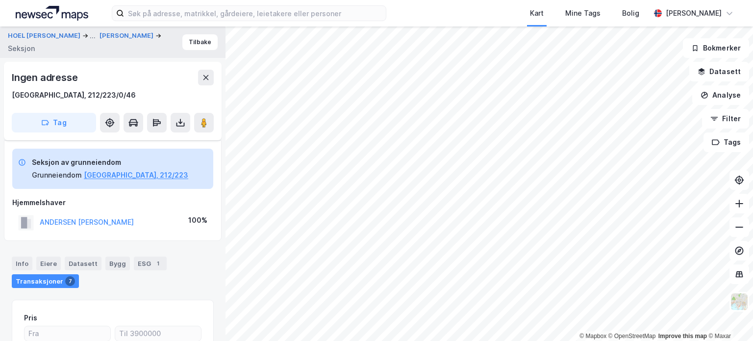
scroll to position [141, 0]
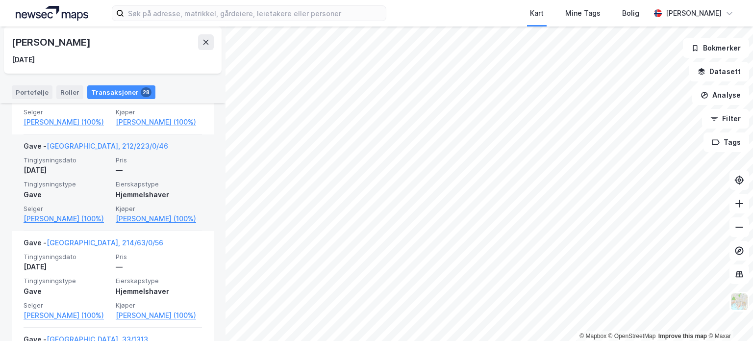
scroll to position [1535, 0]
click at [128, 223] on link "[PERSON_NAME] (100%)" at bounding box center [159, 220] width 86 height 12
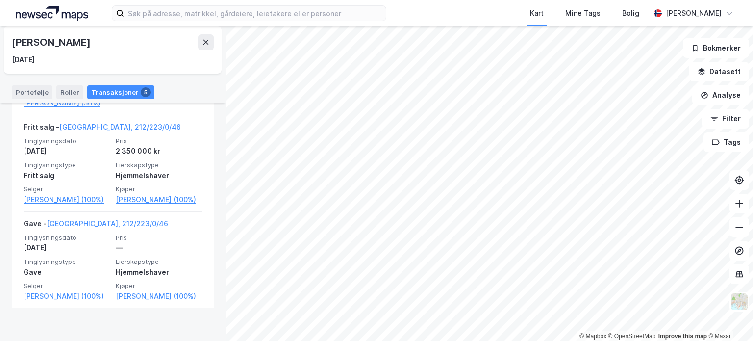
scroll to position [593, 0]
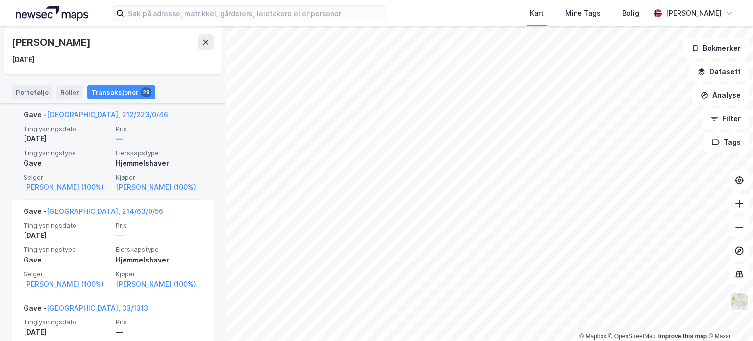
scroll to position [1531, 0]
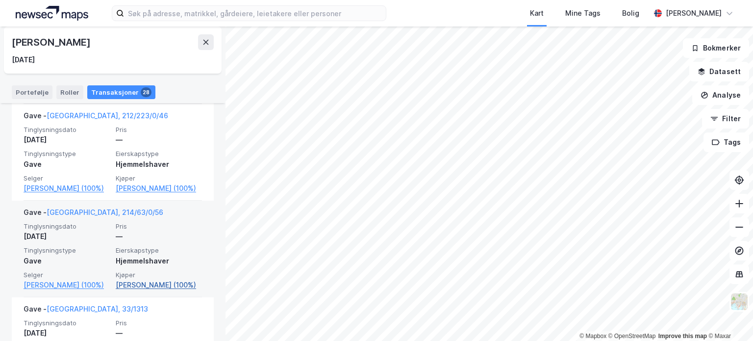
click at [134, 291] on link "[PERSON_NAME] (100%)" at bounding box center [159, 285] width 86 height 12
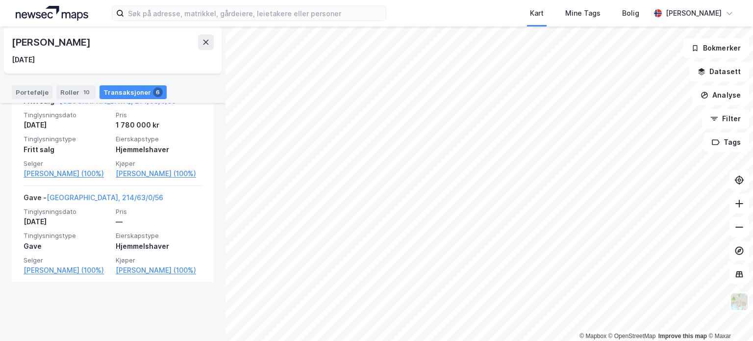
scroll to position [702, 0]
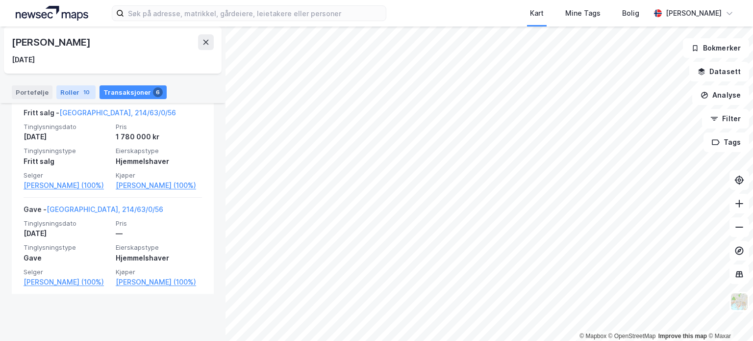
click at [72, 96] on div "Roller 10" at bounding box center [75, 92] width 39 height 14
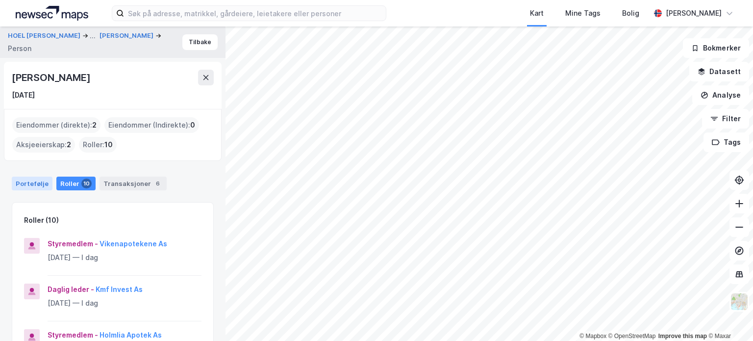
click at [31, 183] on div "Portefølje" at bounding box center [32, 184] width 41 height 14
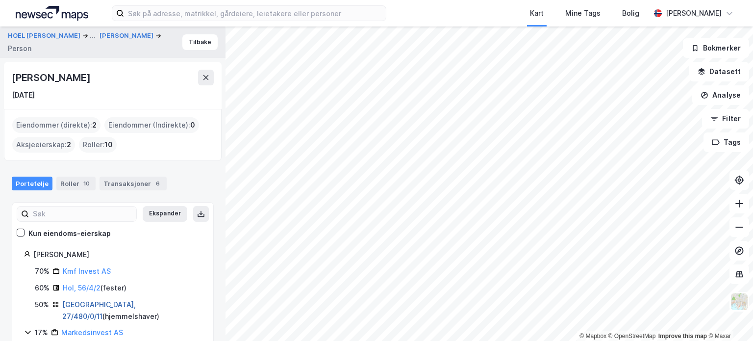
click at [94, 303] on link "[GEOGRAPHIC_DATA], 27/480/0/11" at bounding box center [99, 310] width 74 height 20
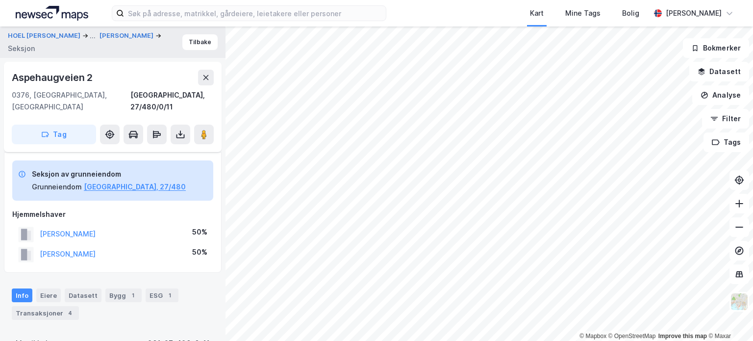
scroll to position [141, 0]
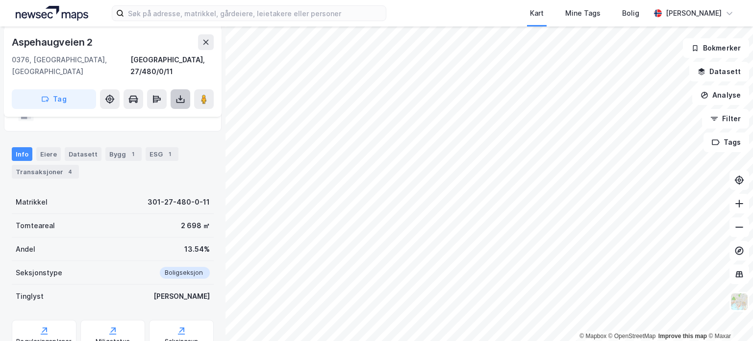
click at [177, 99] on icon at bounding box center [181, 101] width 8 height 4
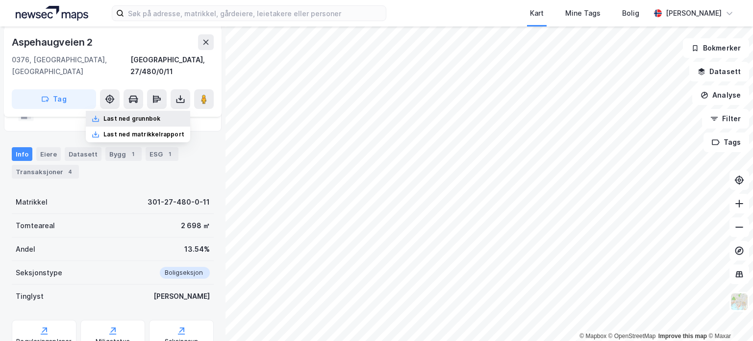
click at [174, 111] on div "Last ned grunnbok" at bounding box center [138, 119] width 104 height 16
click at [74, 214] on div "Tomteareal 2 698 ㎡" at bounding box center [113, 226] width 202 height 24
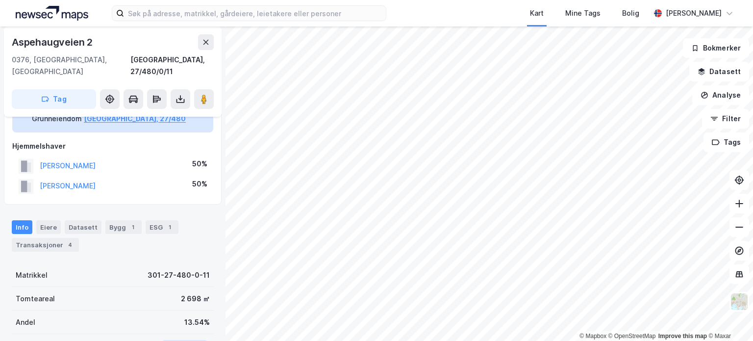
scroll to position [67, 0]
click at [0, 0] on button "[PERSON_NAME]" at bounding box center [0, 0] width 0 height 0
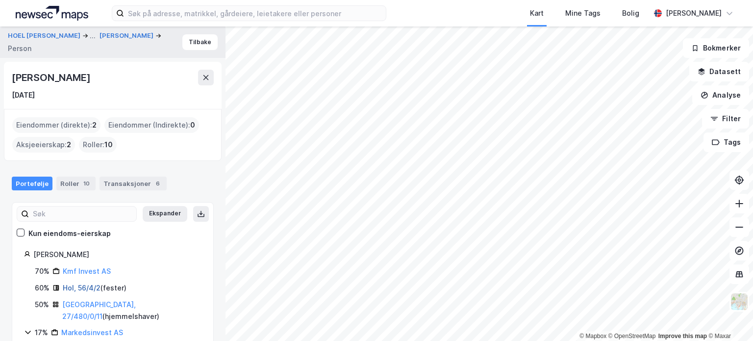
click at [82, 284] on link "Hol, 56/4/2" at bounding box center [82, 287] width 38 height 8
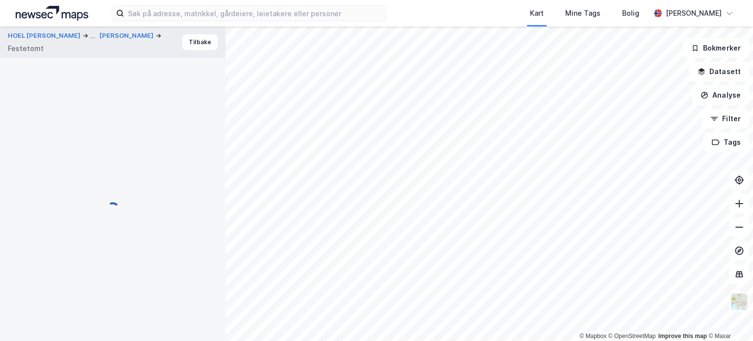
scroll to position [67, 0]
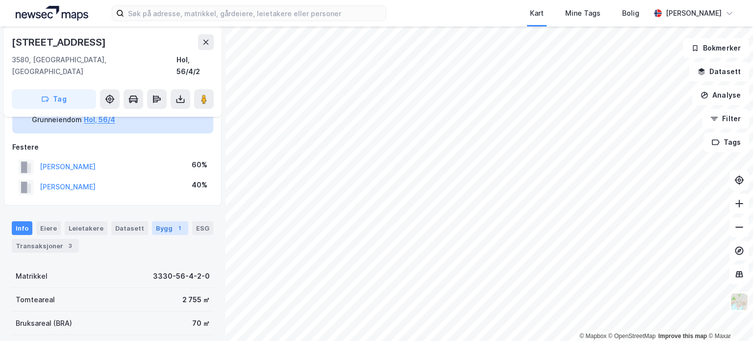
click at [156, 221] on div "Bygg 1" at bounding box center [170, 228] width 36 height 14
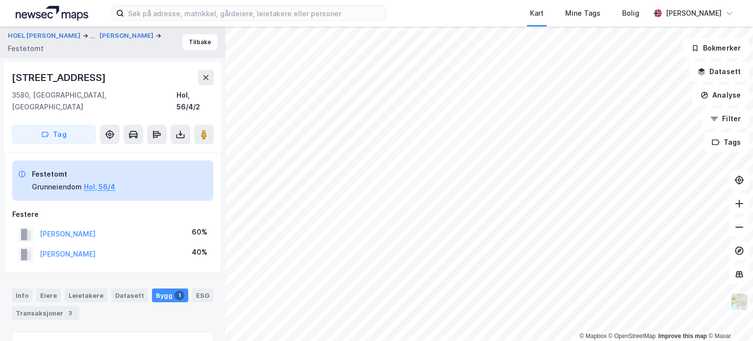
click at [74, 77] on div "[STREET_ADDRESS]" at bounding box center [60, 78] width 96 height 16
copy div "[STREET_ADDRESS]"
